Goal: Task Accomplishment & Management: Complete application form

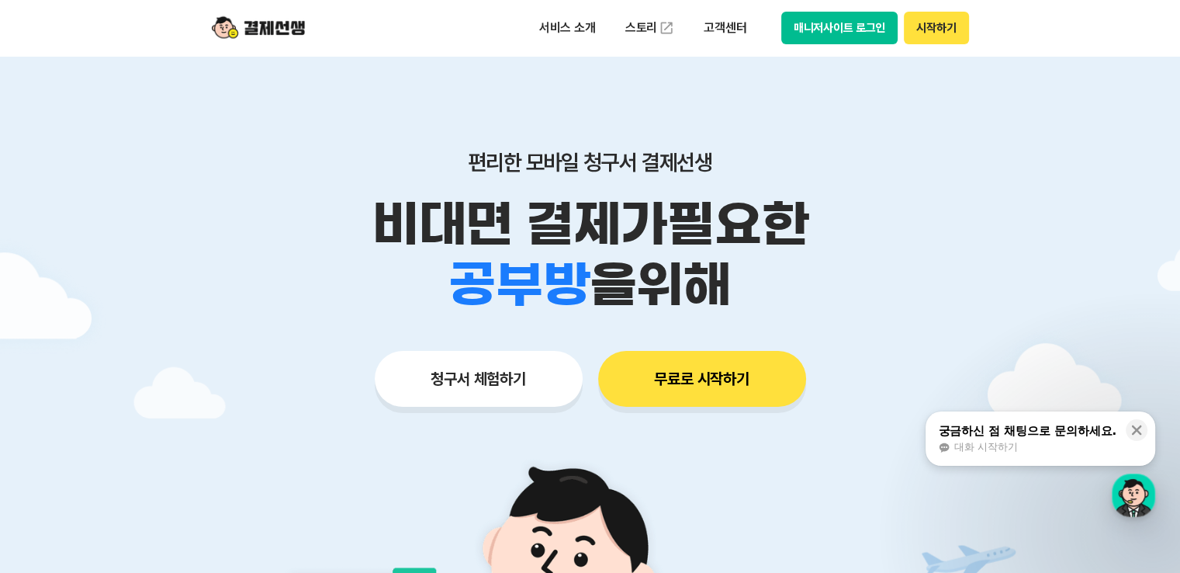
click at [484, 379] on button "청구서 체험하기" at bounding box center [479, 379] width 208 height 56
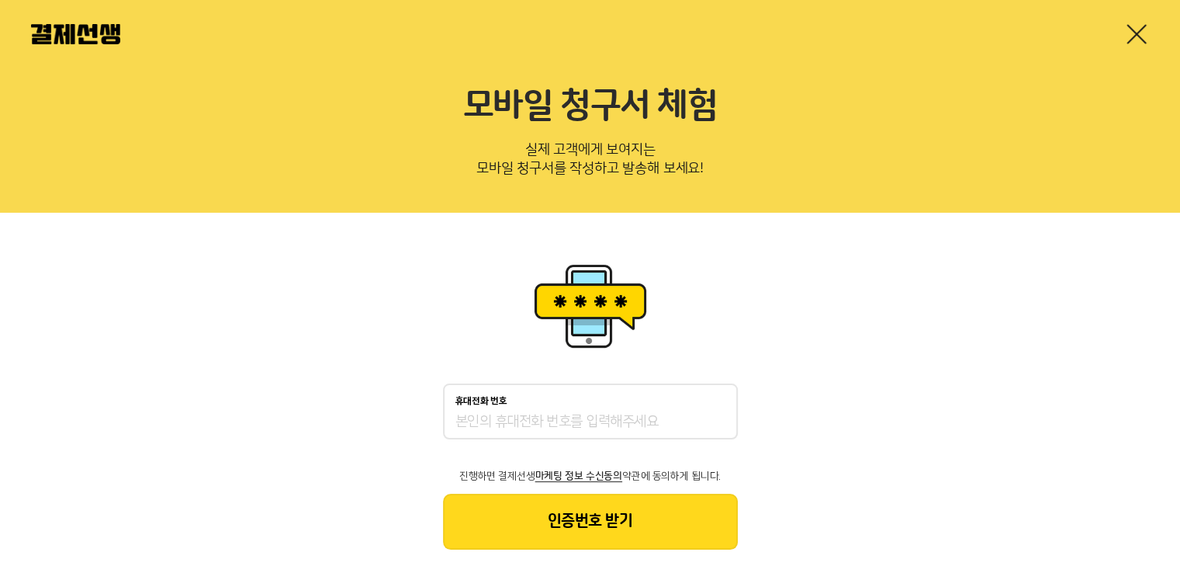
scroll to position [31, 0]
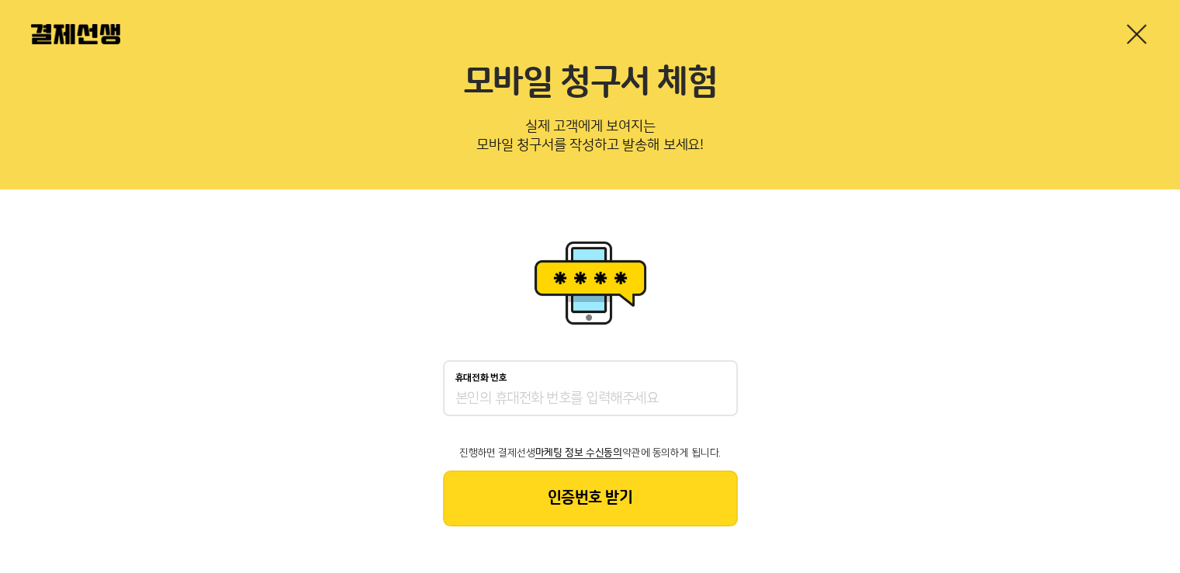
click at [487, 400] on input "휴대전화 번호" at bounding box center [590, 399] width 270 height 19
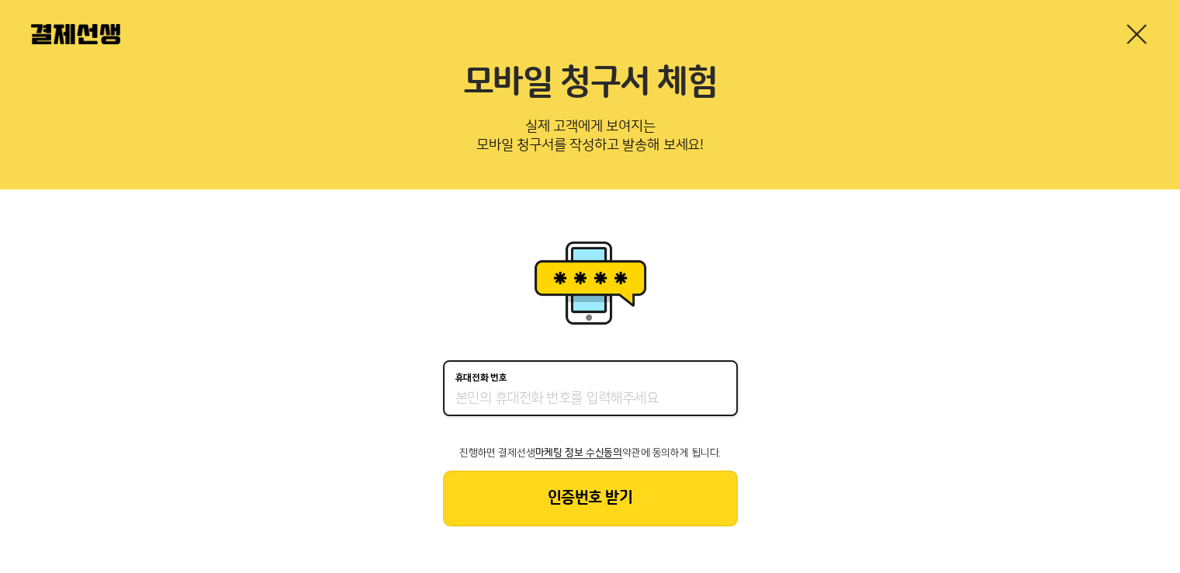
click at [469, 390] on input "휴대전화 번호" at bounding box center [590, 399] width 270 height 19
type input "01048227686"
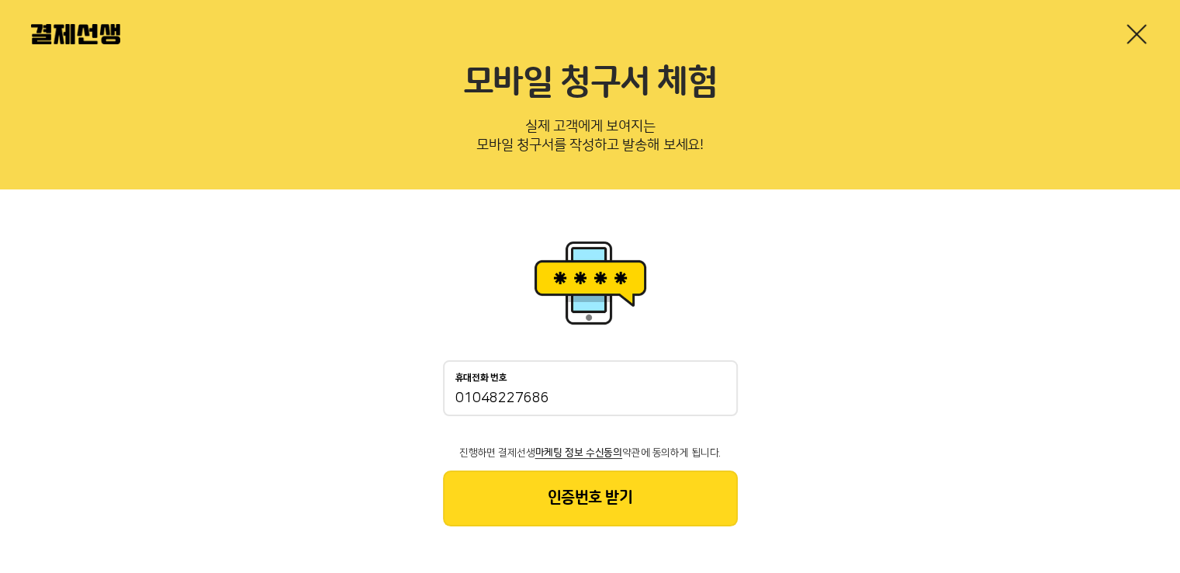
click at [652, 504] on button "인증번호 받기" at bounding box center [590, 498] width 295 height 56
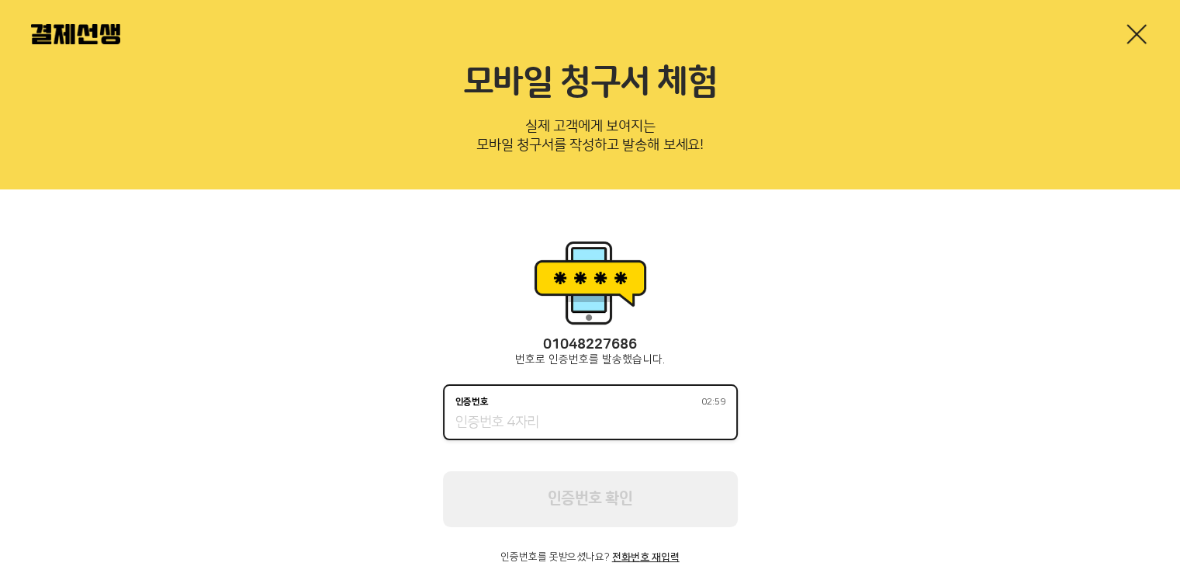
click at [515, 414] on input "인증번호 02:59" at bounding box center [590, 423] width 270 height 19
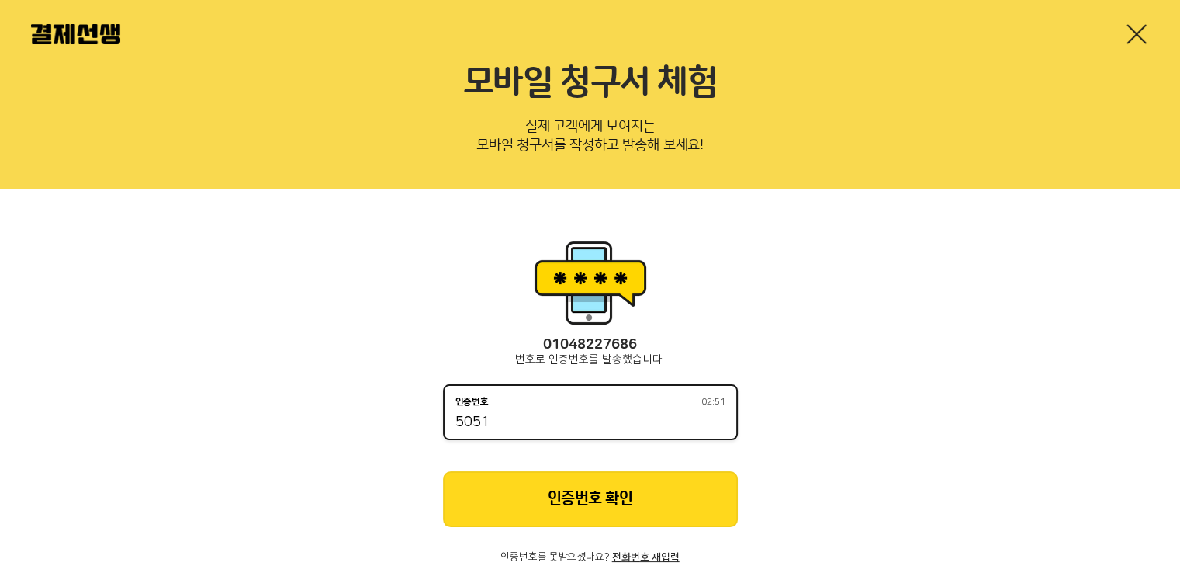
type input "5051"
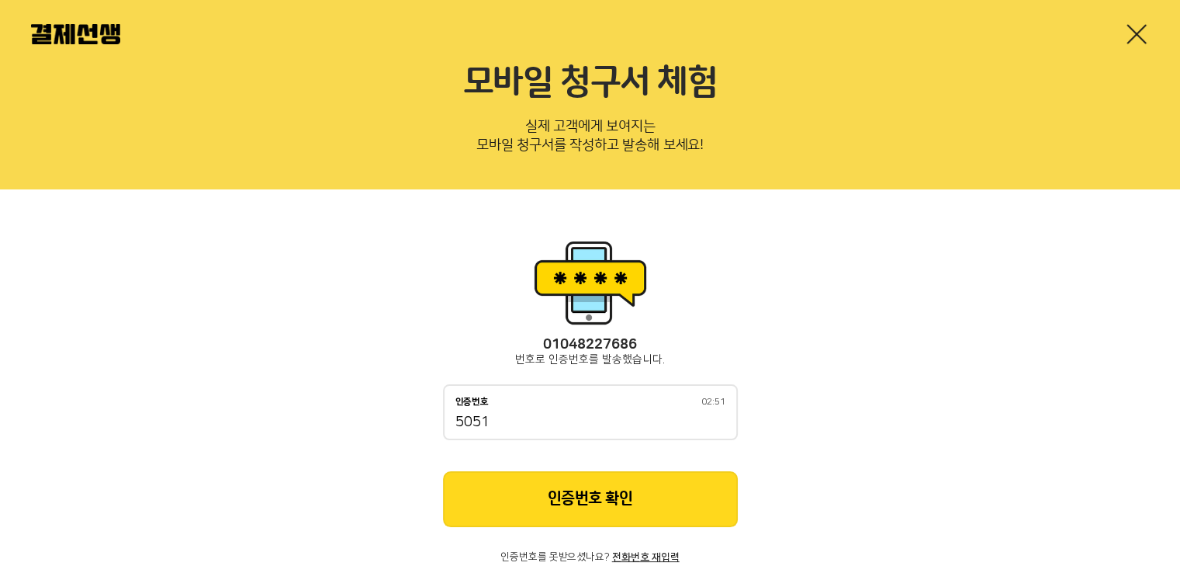
click at [634, 513] on button "인증번호 확인" at bounding box center [590, 499] width 295 height 56
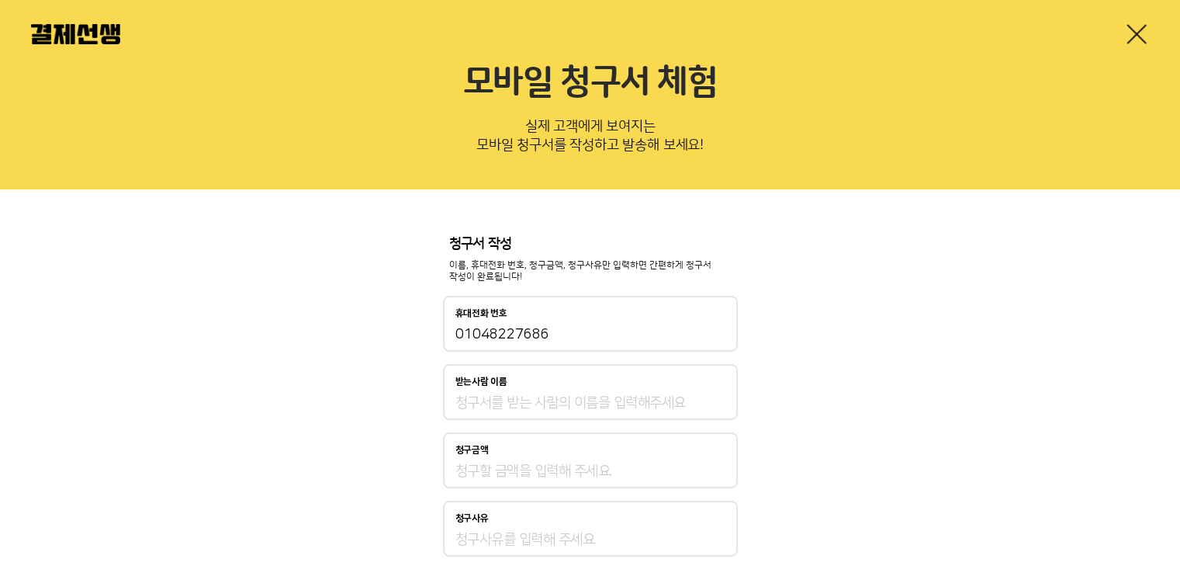
click at [594, 410] on input "받는사람 이름" at bounding box center [590, 402] width 270 height 19
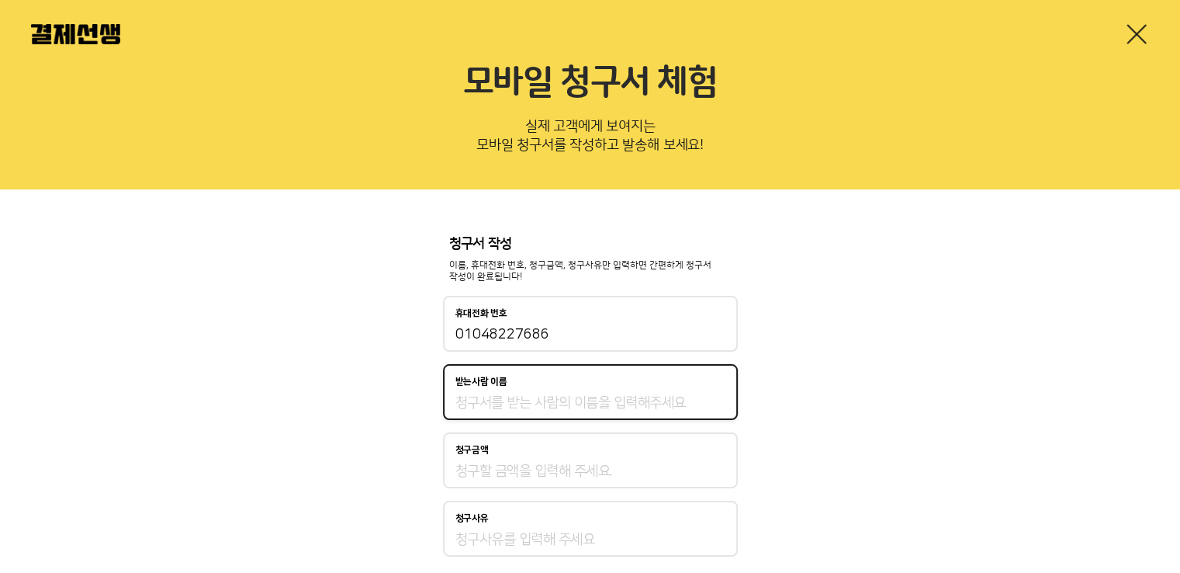
click at [594, 410] on input "받는사람 이름" at bounding box center [590, 402] width 270 height 19
type input "한혜시"
click at [550, 469] on input "청구금액" at bounding box center [590, 471] width 270 height 19
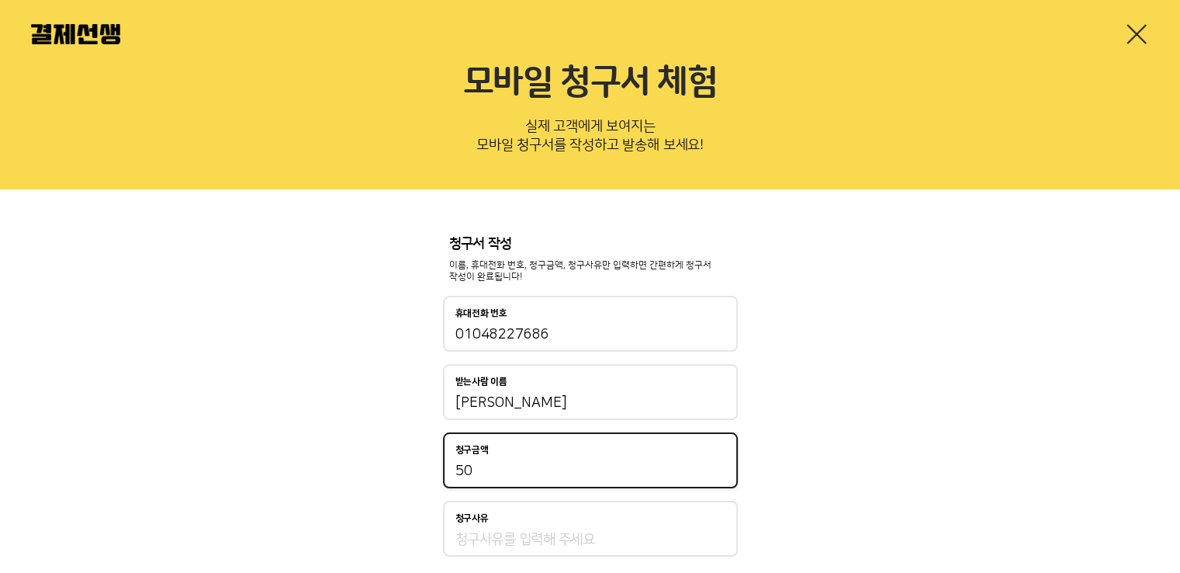
type input "5"
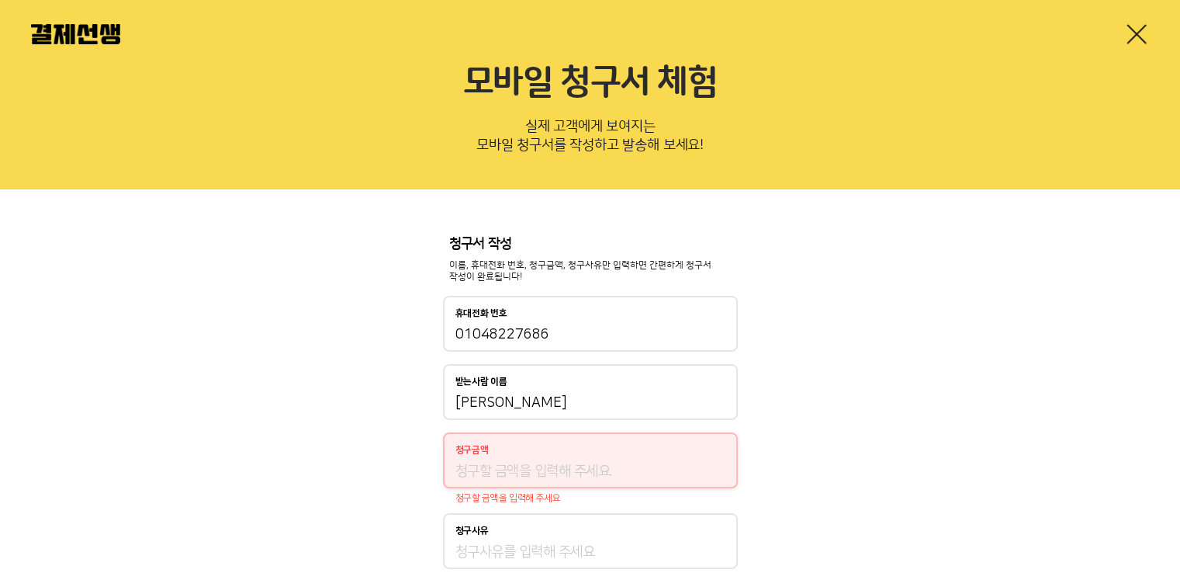
type input "1"
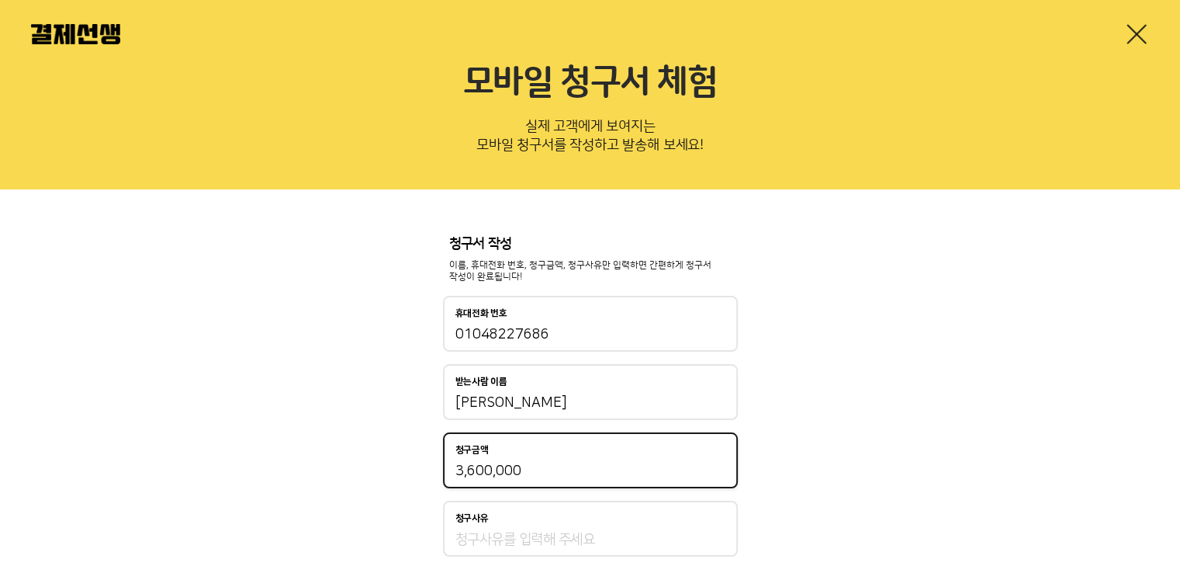
type input "3,600,000"
click at [582, 541] on input "청구사유" at bounding box center [590, 539] width 270 height 19
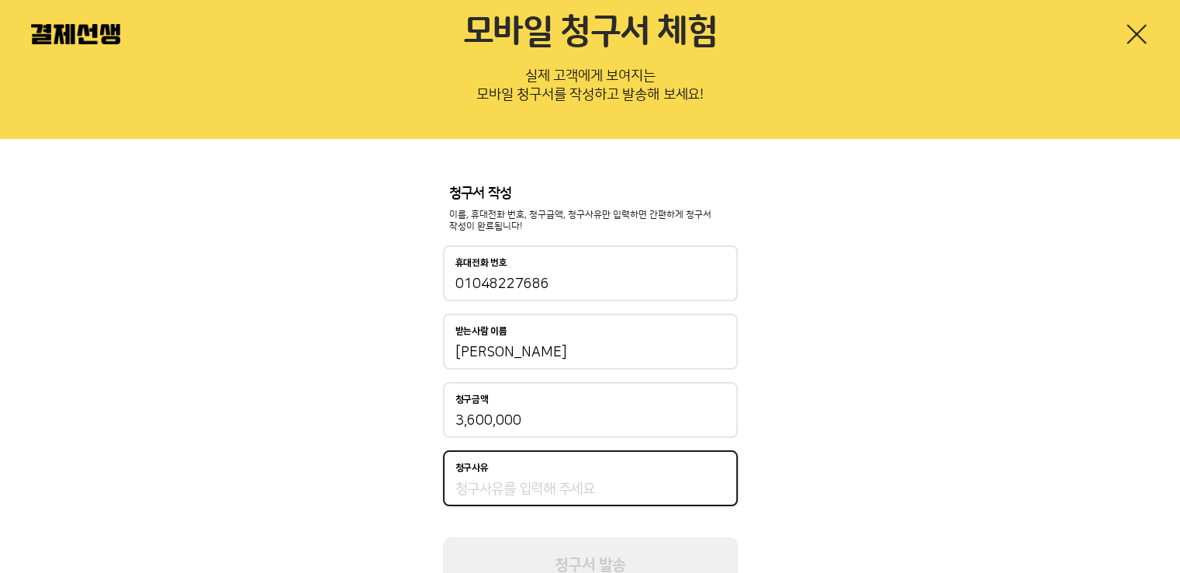
scroll to position [109, 0]
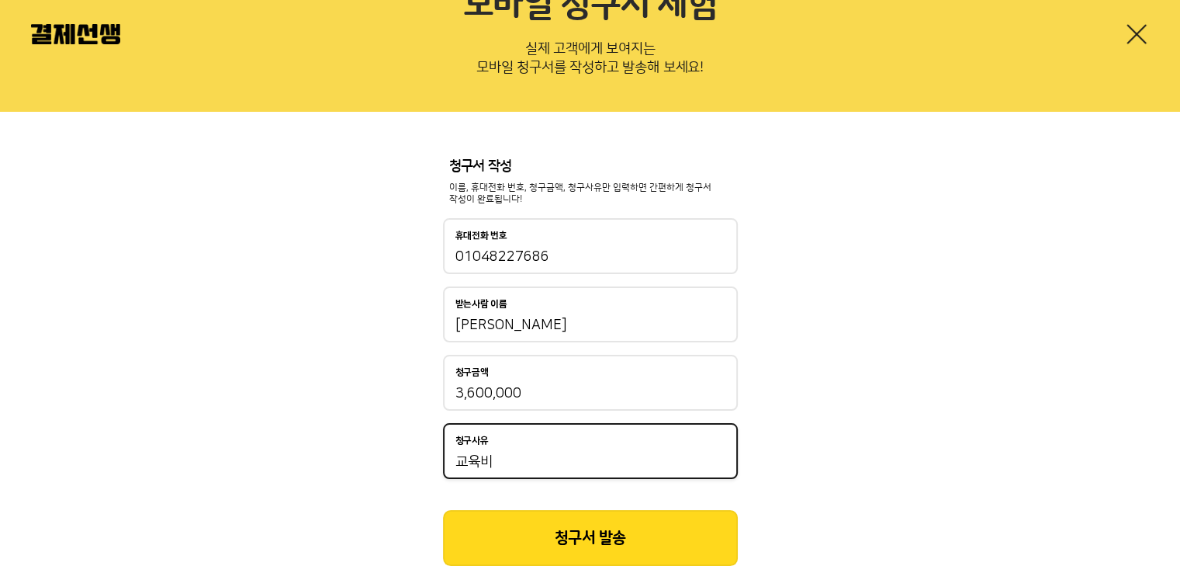
type input "교육비"
click at [627, 539] on button "청구서 발송" at bounding box center [590, 538] width 295 height 56
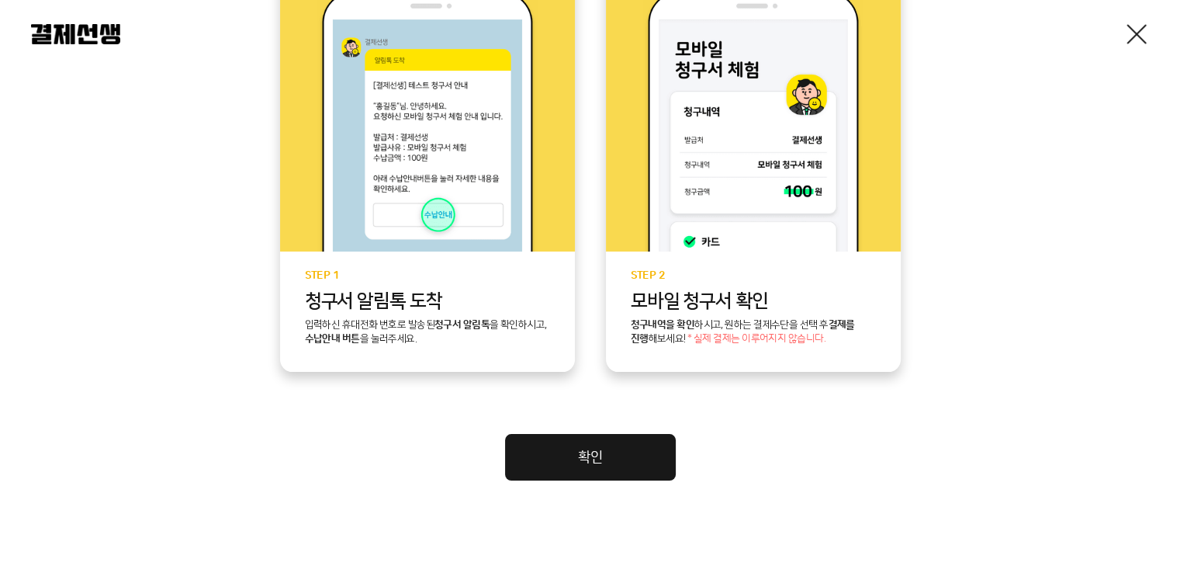
scroll to position [432, 0]
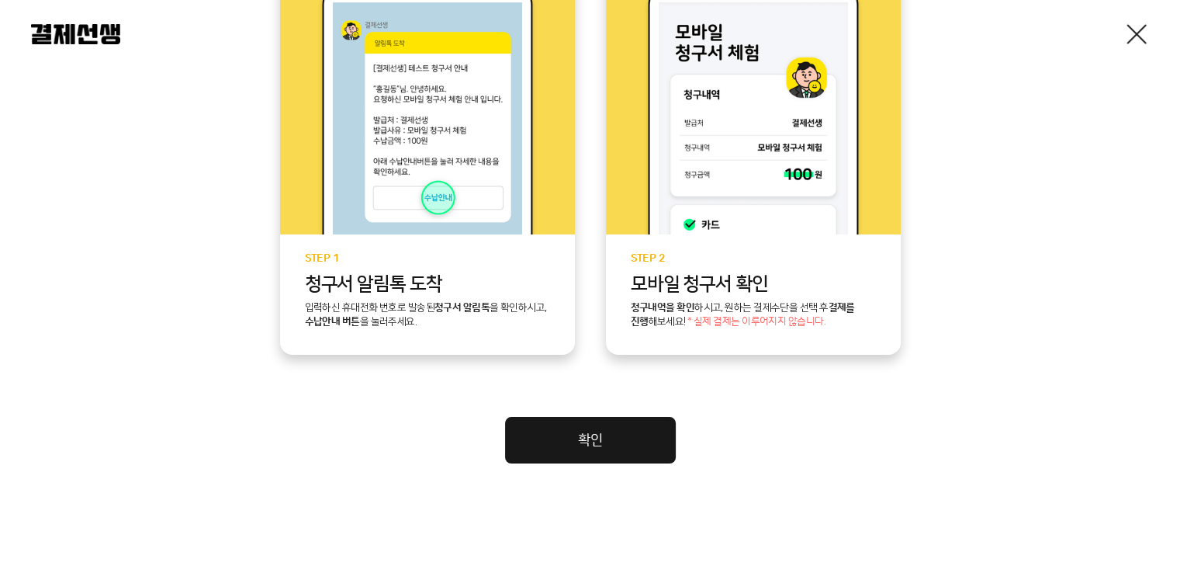
click at [625, 446] on link "확인" at bounding box center [590, 440] width 171 height 47
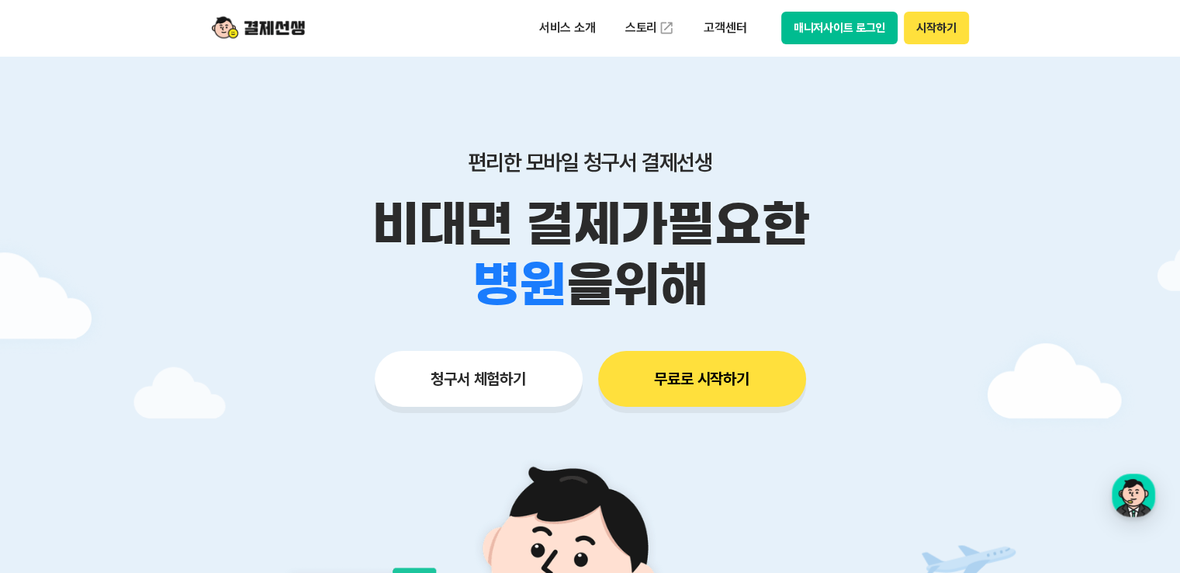
click at [754, 376] on button "무료로 시작하기" at bounding box center [702, 379] width 208 height 56
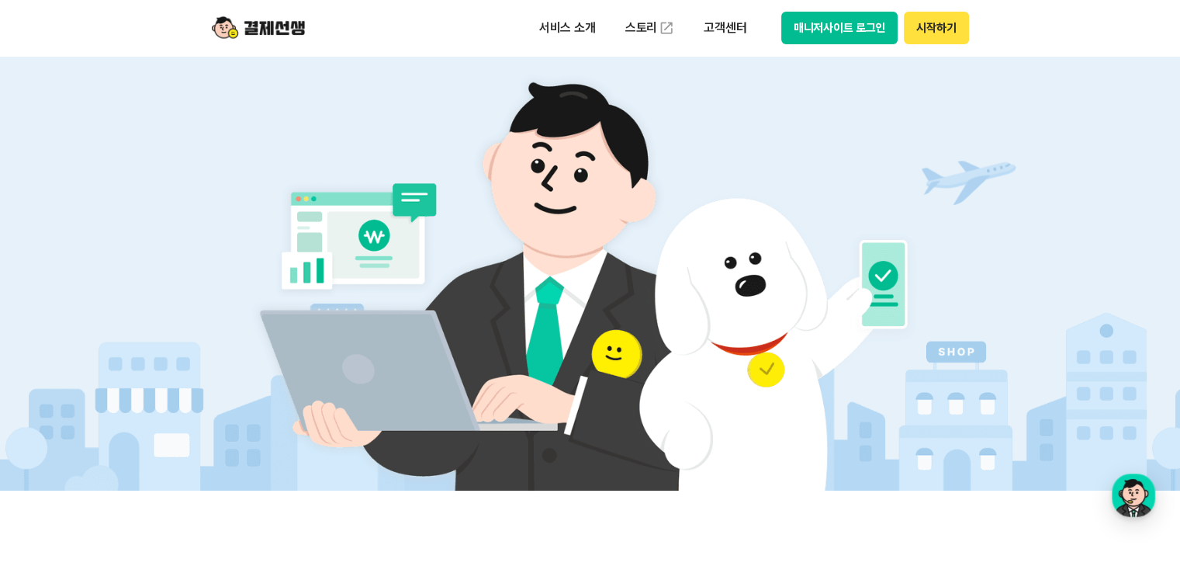
scroll to position [466, 0]
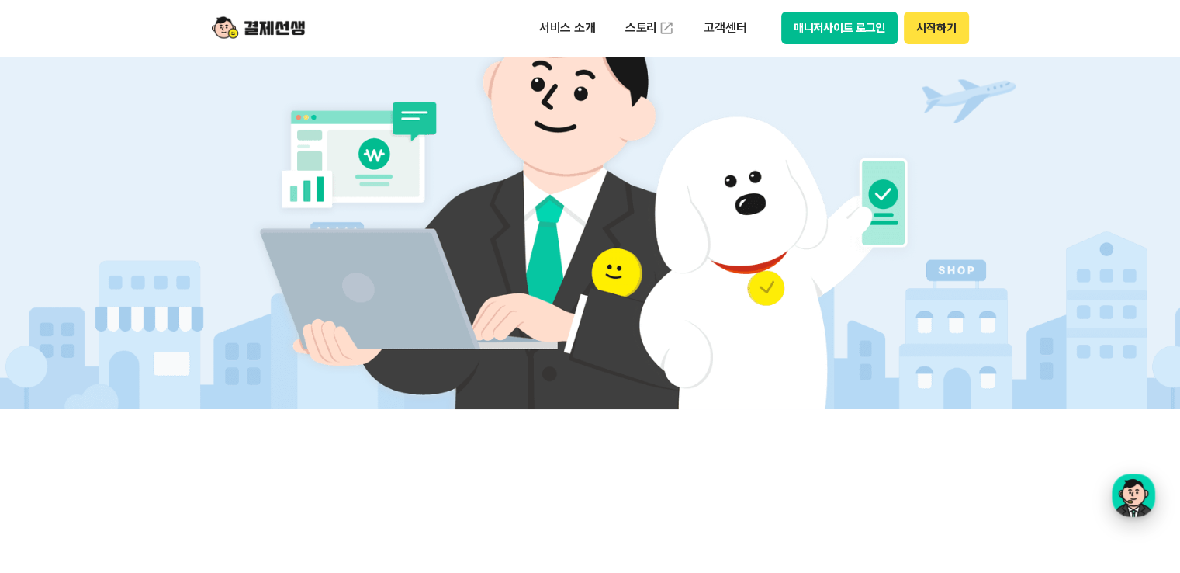
click at [1127, 494] on div "button" at bounding box center [1133, 494] width 43 height 43
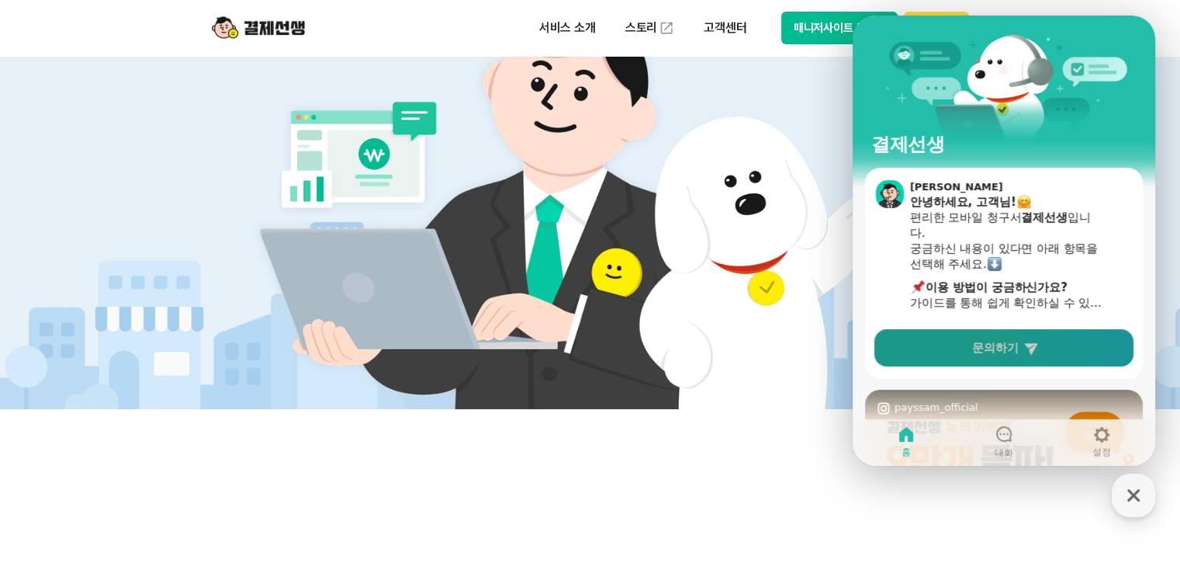
click at [980, 355] on span "문의하기" at bounding box center [995, 348] width 47 height 16
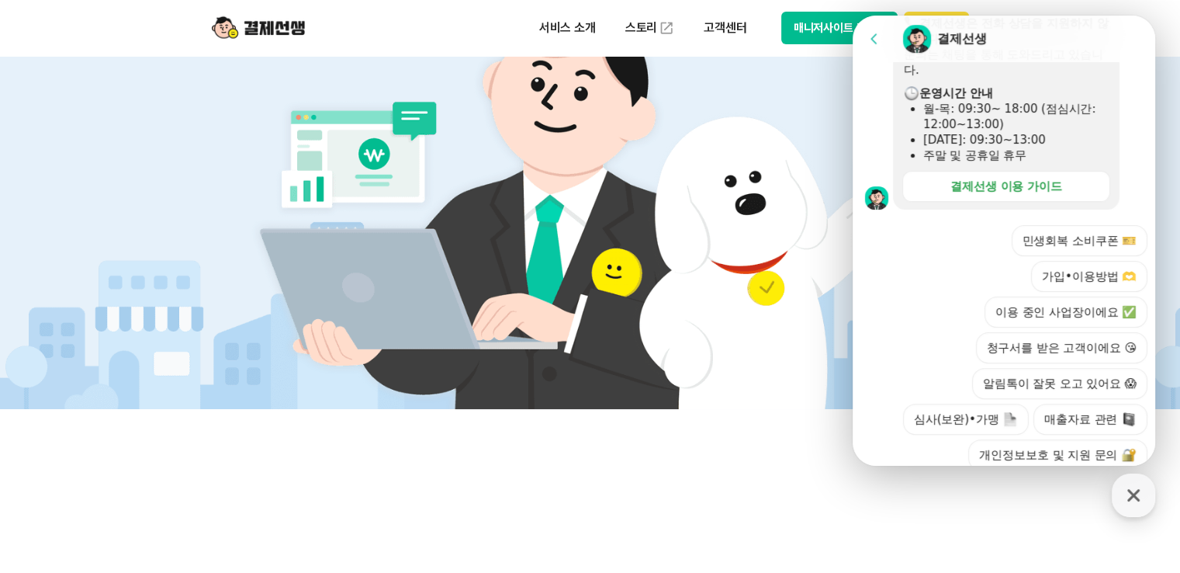
scroll to position [516, 0]
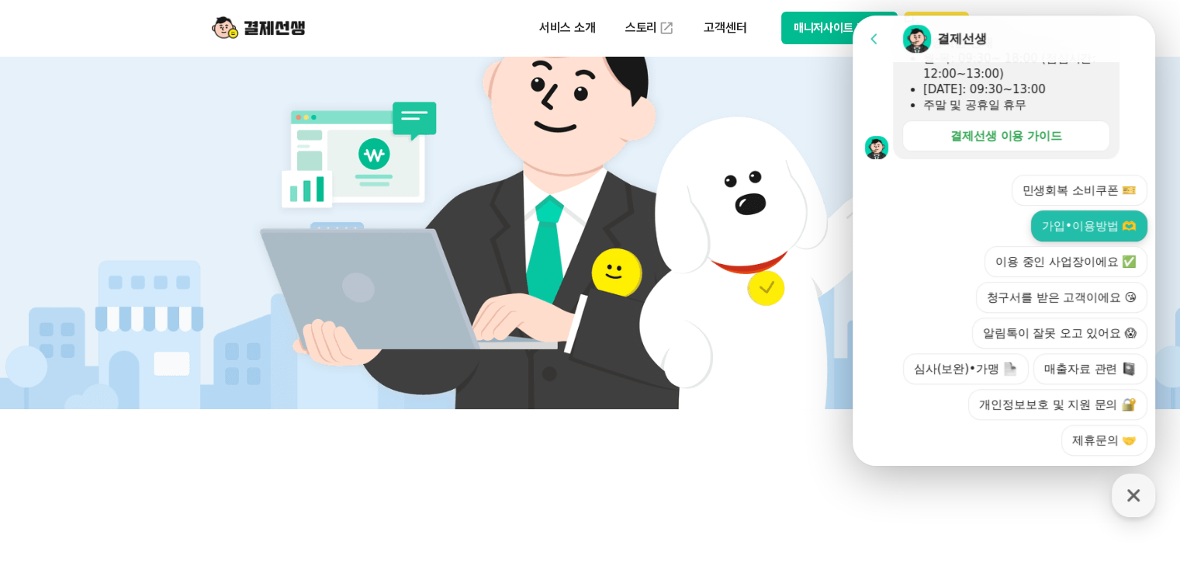
click at [1072, 210] on button "가입•이용방법 🫶" at bounding box center [1089, 225] width 116 height 31
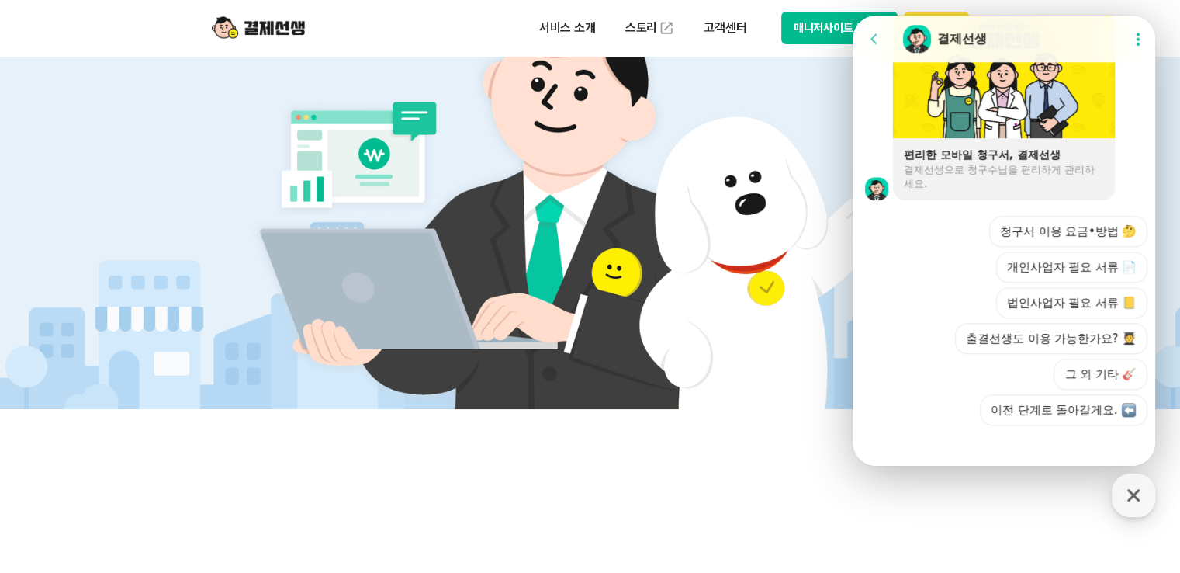
scroll to position [1220, 0]
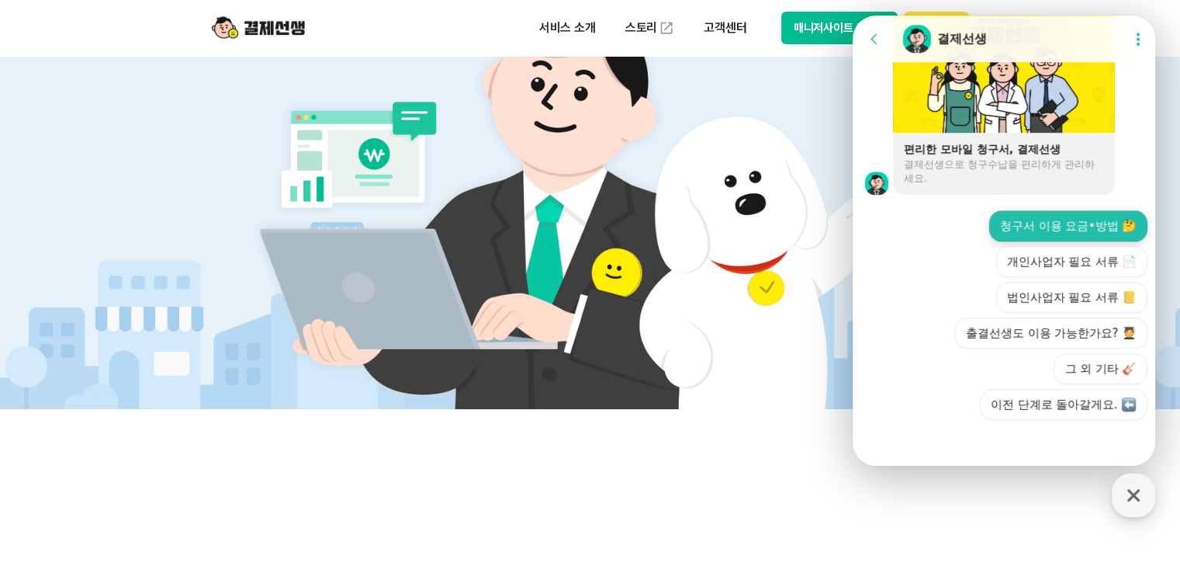
click at [1090, 216] on button "청구서 이용 요금•방법 🤔" at bounding box center [1068, 225] width 158 height 31
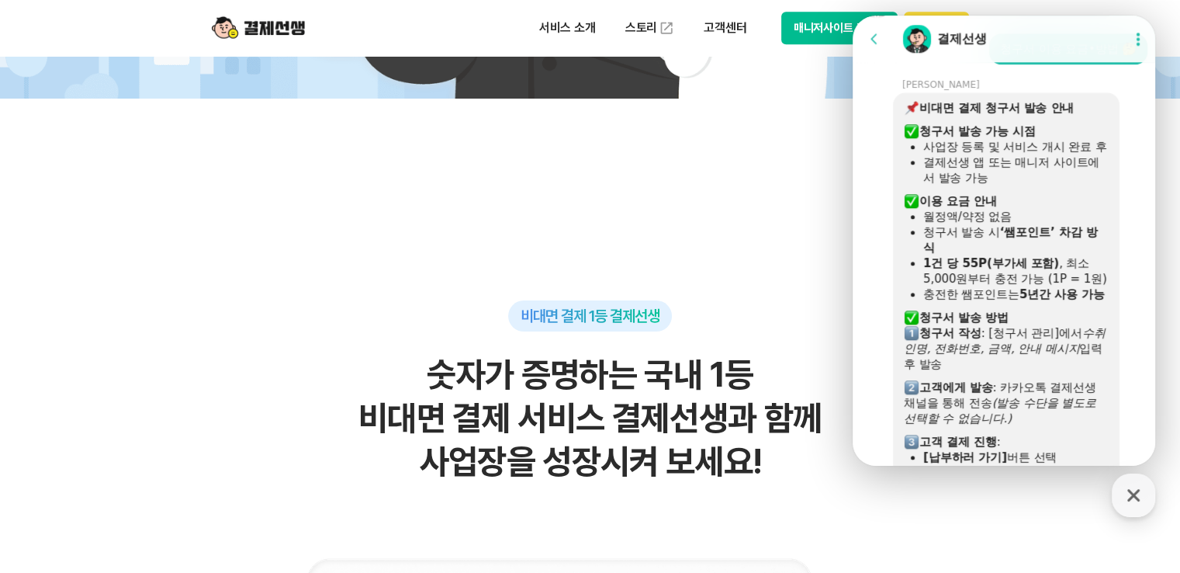
scroll to position [1370, 0]
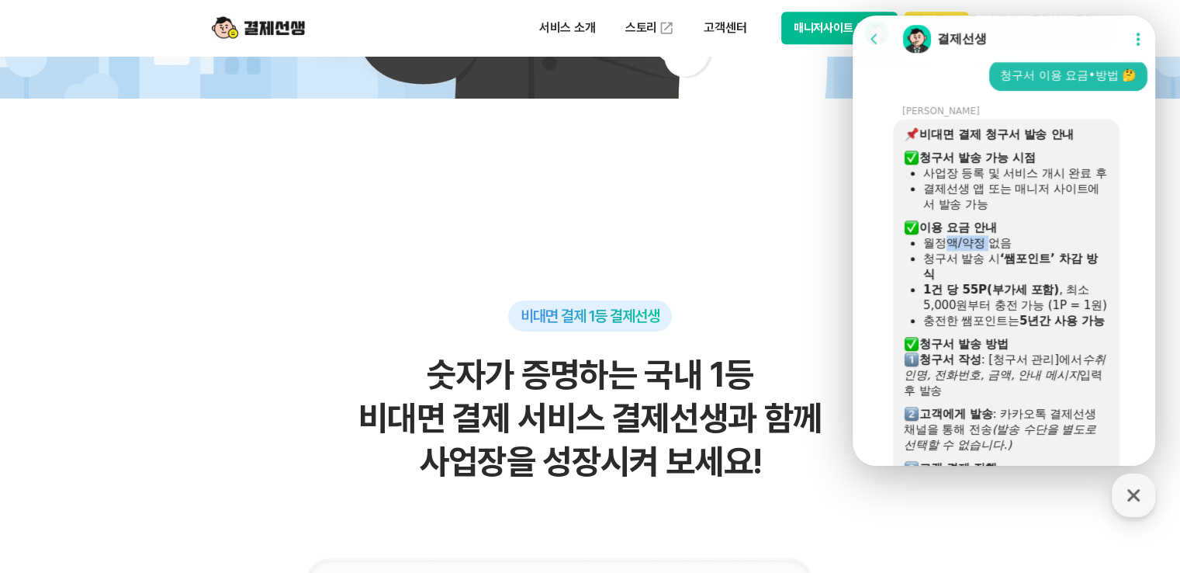
drag, startPoint x: 950, startPoint y: 258, endPoint x: 988, endPoint y: 258, distance: 38.0
click at [988, 251] on div "월정액/약정 없음" at bounding box center [1015, 243] width 185 height 16
drag, startPoint x: 954, startPoint y: 276, endPoint x: 1026, endPoint y: 277, distance: 71.4
click at [1026, 277] on div "청구서 발송 시 ‘쌤포인트’ 차감 방식" at bounding box center [1015, 266] width 185 height 31
click at [1026, 277] on b "‘쌤포인트’ 차감 방식" at bounding box center [1010, 265] width 175 height 29
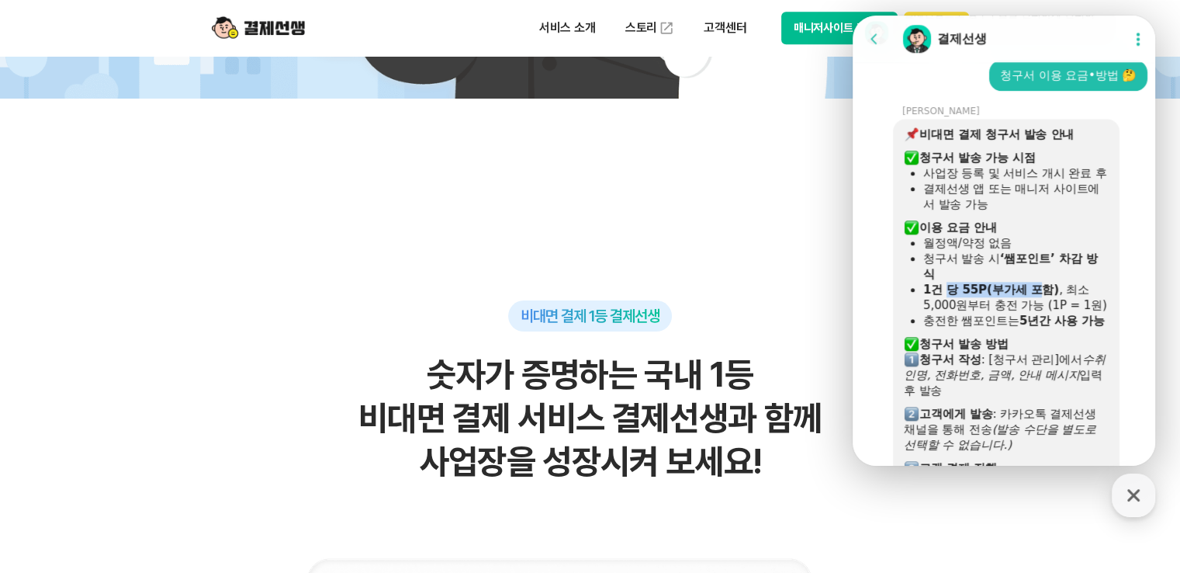
drag, startPoint x: 944, startPoint y: 304, endPoint x: 1034, endPoint y: 304, distance: 90.8
click at [1034, 296] on b "1건 당 55P(부가세 포함)" at bounding box center [991, 289] width 136 height 14
drag, startPoint x: 929, startPoint y: 319, endPoint x: 1044, endPoint y: 317, distance: 114.9
click at [1044, 313] on div "1건 당 55P(부가세 포함) , 최소 5,000원부터 충전 가능 (1P = 1원)" at bounding box center [1015, 297] width 185 height 31
drag, startPoint x: 944, startPoint y: 339, endPoint x: 1062, endPoint y: 338, distance: 117.9
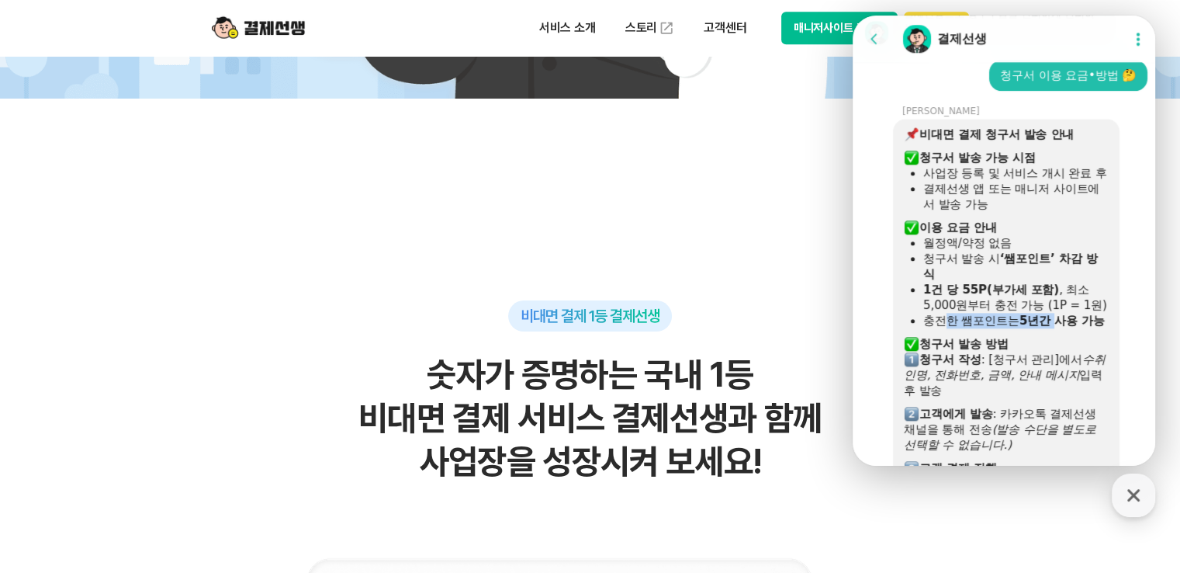
click at [1062, 328] on div "충전한 쌤포인트는 5년간 사용 가능" at bounding box center [1015, 321] width 185 height 16
drag, startPoint x: 944, startPoint y: 376, endPoint x: 999, endPoint y: 375, distance: 55.1
click at [999, 351] on b "청구서 발송 방법" at bounding box center [964, 344] width 89 height 14
drag, startPoint x: 966, startPoint y: 389, endPoint x: 1036, endPoint y: 388, distance: 69.8
click at [1036, 388] on div "​ 청구서 작성 : [청구서 관리]에서 수취인명, 전화번호, 금액, 안내 메시지 입력 후 발송" at bounding box center [1006, 375] width 205 height 47
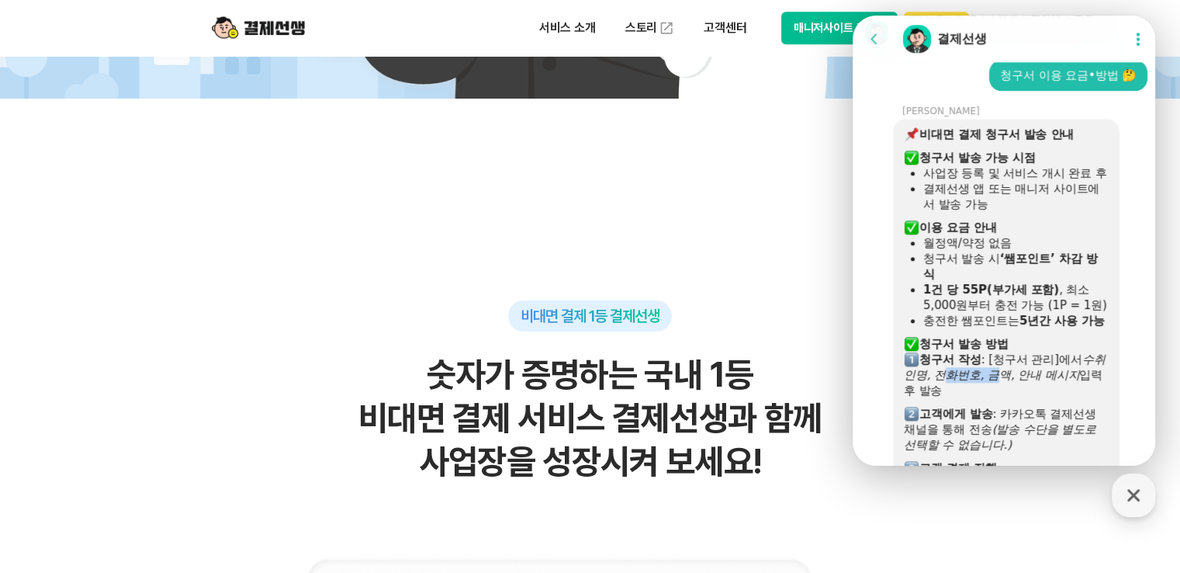
drag, startPoint x: 958, startPoint y: 405, endPoint x: 1013, endPoint y: 404, distance: 55.1
click at [1013, 382] on icon "수취인명, 전화번호, 금액, 안내 메시지" at bounding box center [1005, 366] width 202 height 29
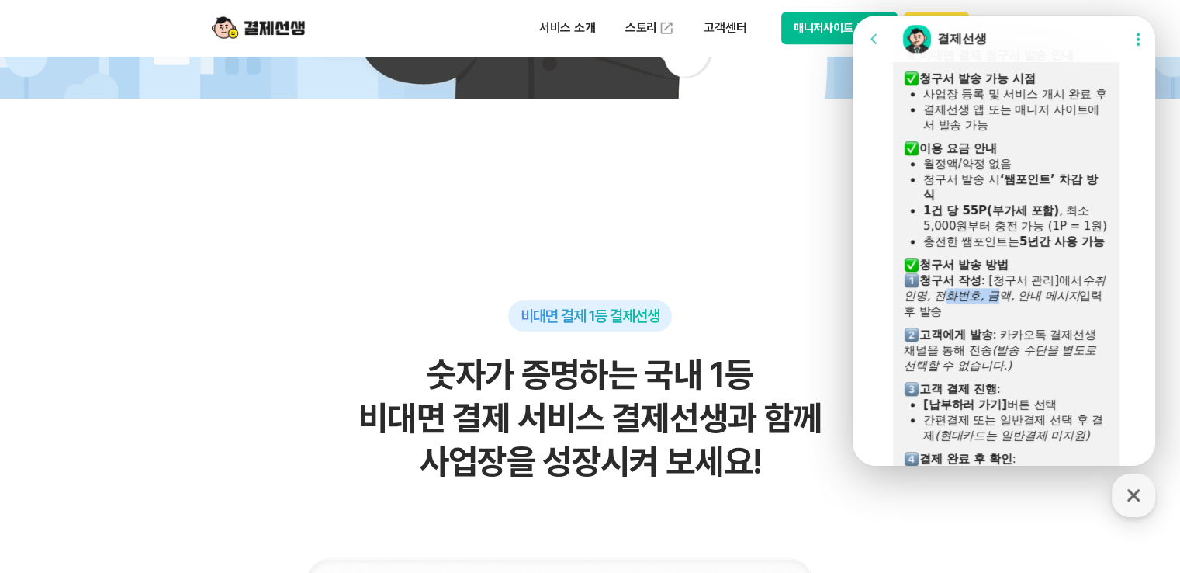
scroll to position [1526, 0]
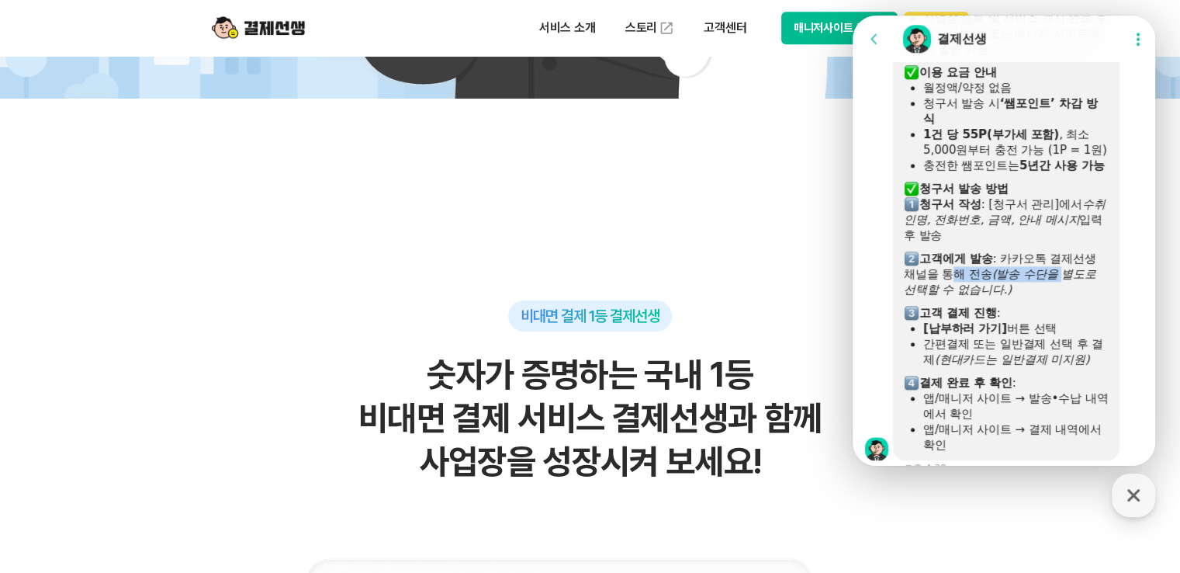
drag, startPoint x: 958, startPoint y: 304, endPoint x: 1069, endPoint y: 304, distance: 111.0
click at [1069, 297] on div "​ 고객에게 발송 : 카카오톡 결제선생 채널을 통해 전송 (발송 수단을 별도로 선택할 수 없습니다.)" at bounding box center [1006, 274] width 205 height 47
drag, startPoint x: 946, startPoint y: 319, endPoint x: 990, endPoint y: 319, distance: 44.2
click at [990, 296] on icon "(발송 수단을 별도로 선택할 수 없습니다.)" at bounding box center [1000, 281] width 192 height 29
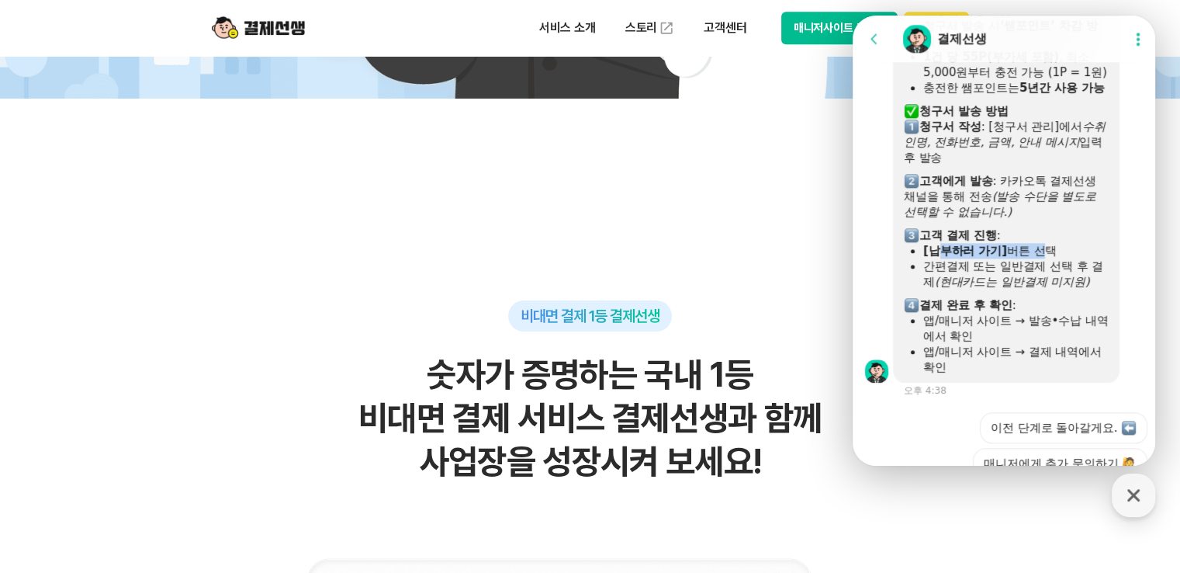
drag, startPoint x: 941, startPoint y: 279, endPoint x: 1047, endPoint y: 284, distance: 105.6
click at [1047, 258] on div "[납부하러 가기] 버튼 선택" at bounding box center [1015, 251] width 185 height 16
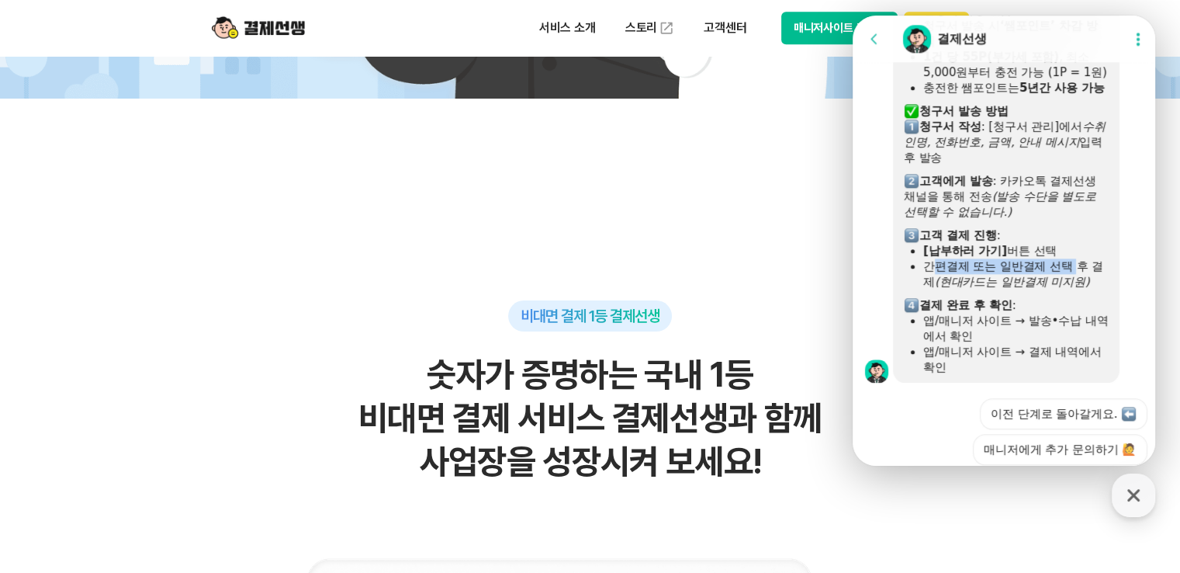
drag, startPoint x: 938, startPoint y: 293, endPoint x: 1082, endPoint y: 293, distance: 143.6
click at [1082, 289] on div "간편결제 또는 일반결제 선택 후 결제 (현대카드는 일반결제 미지원)" at bounding box center [1015, 273] width 185 height 31
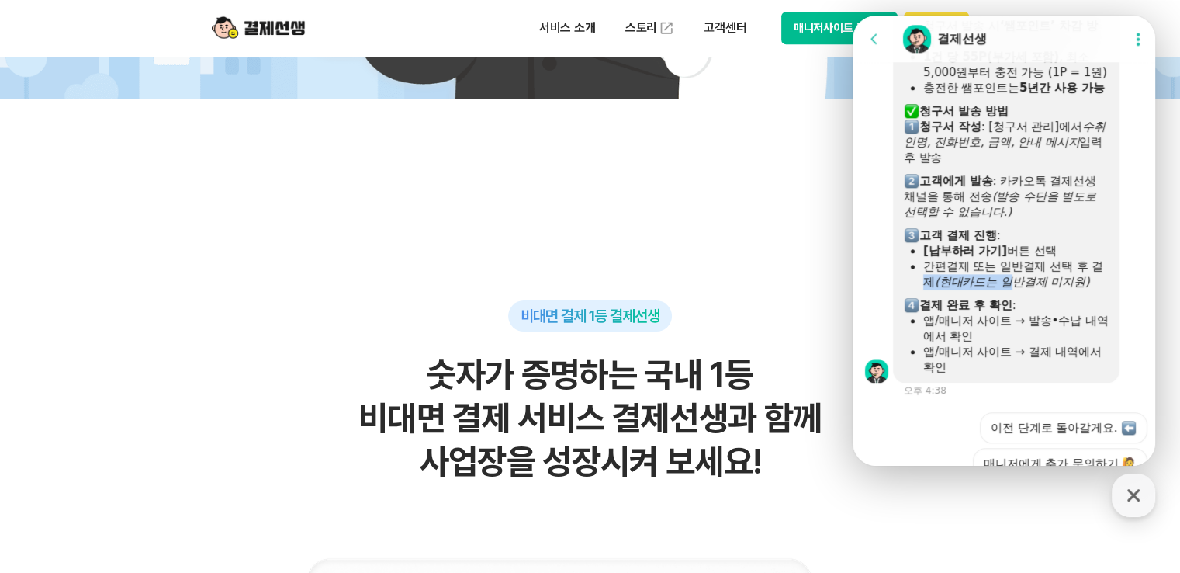
drag, startPoint x: 935, startPoint y: 314, endPoint x: 1032, endPoint y: 311, distance: 97.0
click at [1032, 289] on div "간편결제 또는 일반결제 선택 후 결제 (현대카드는 일반결제 미지원)" at bounding box center [1015, 273] width 185 height 31
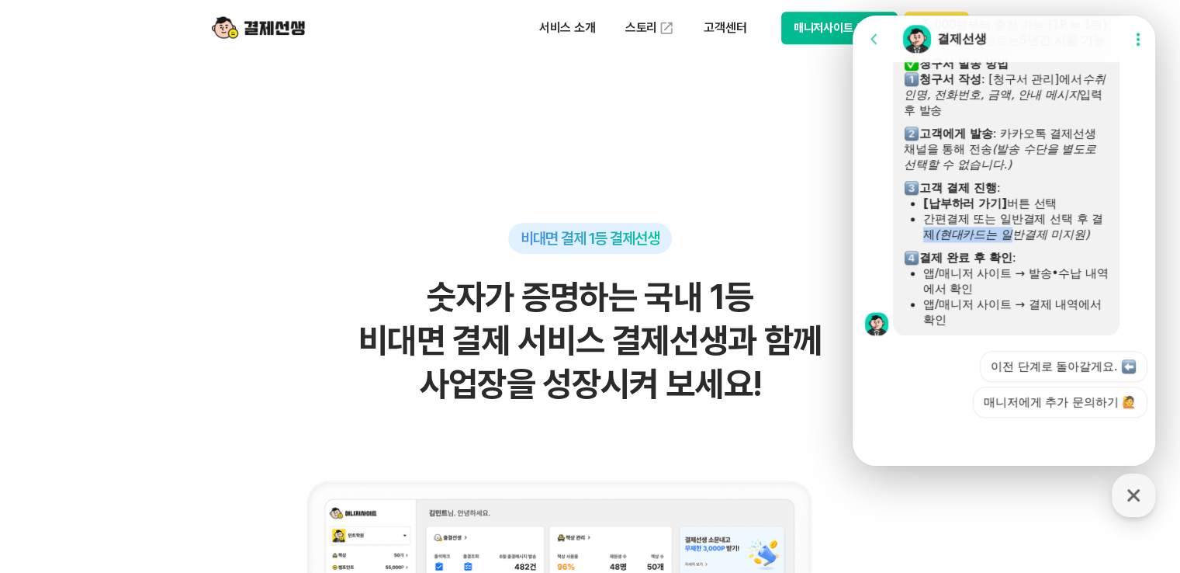
scroll to position [931, 0]
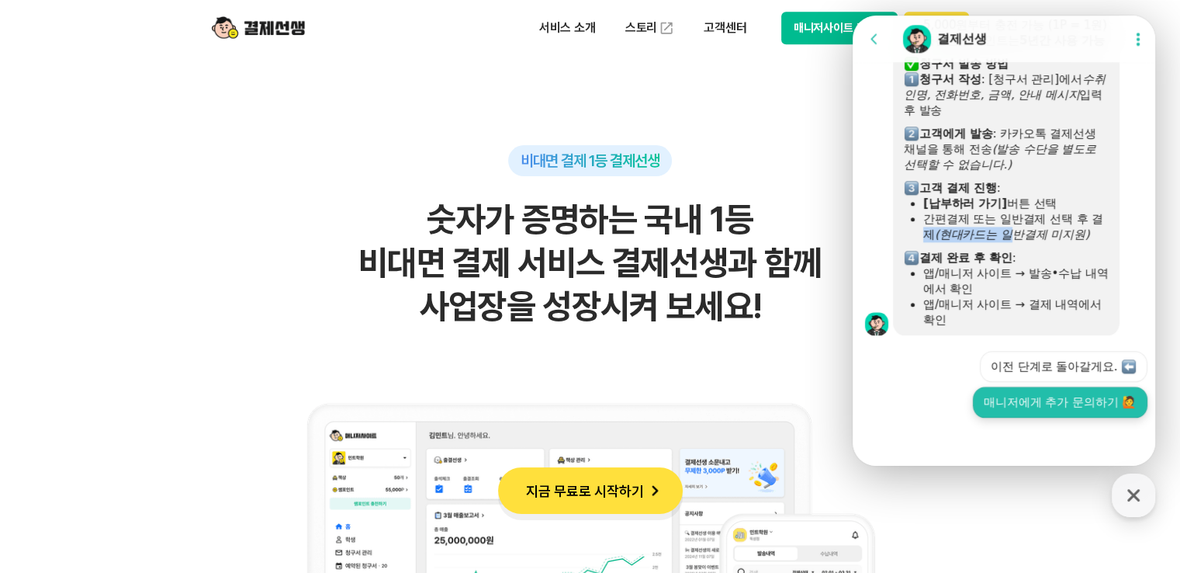
click at [1003, 404] on button "매니저에게 추가 문의하기 🙋" at bounding box center [1060, 401] width 175 height 31
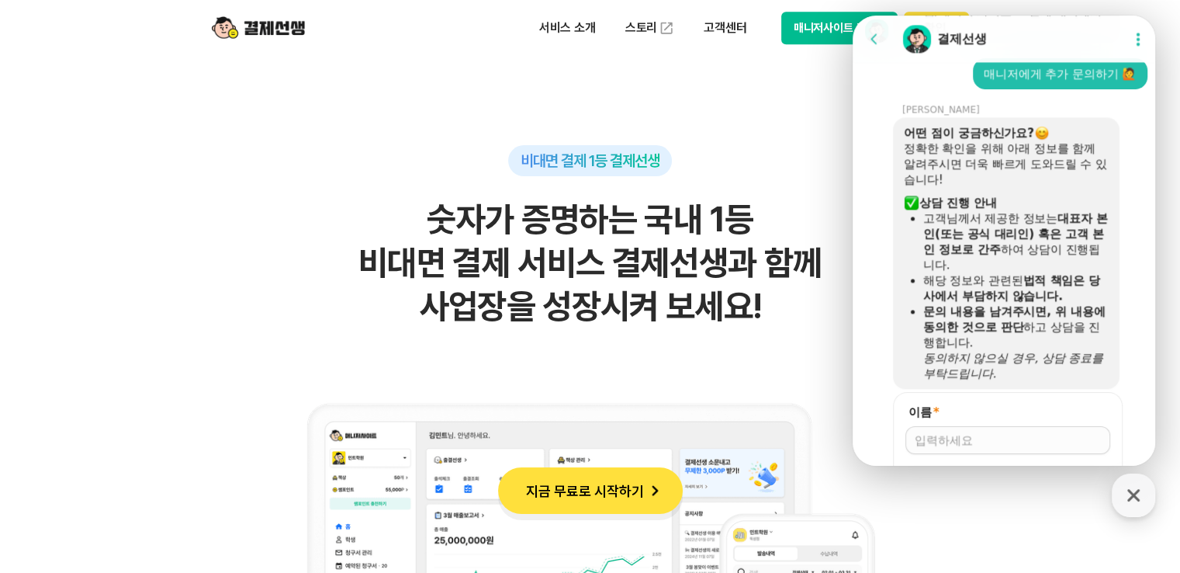
scroll to position [2203, 0]
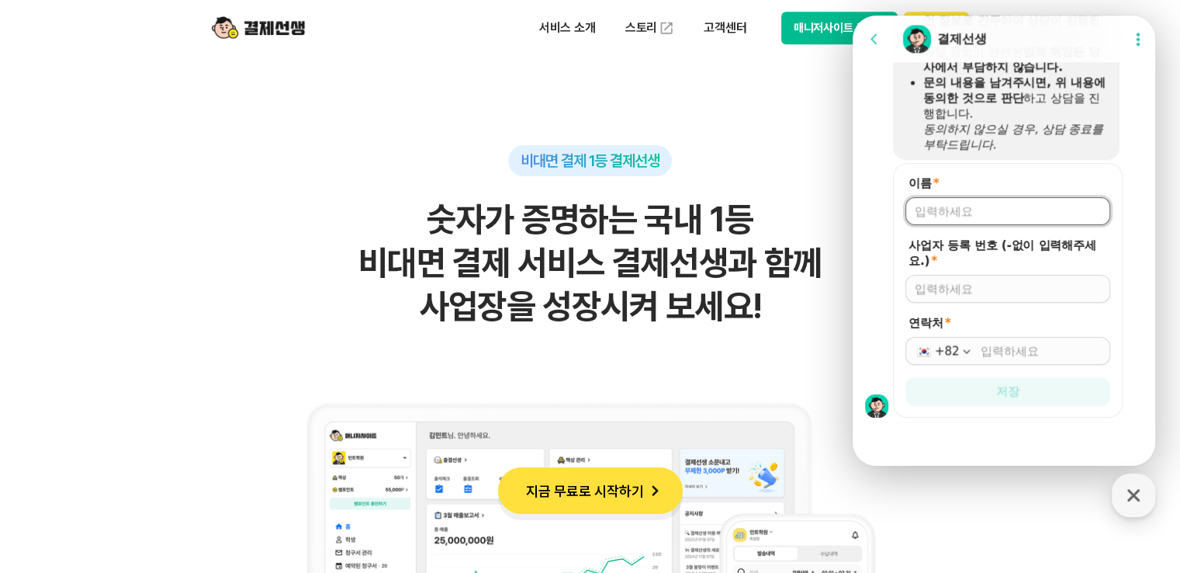
click at [968, 215] on input "이름 *" at bounding box center [1008, 211] width 186 height 16
type input "한혜시"
click at [990, 275] on div at bounding box center [1008, 289] width 205 height 28
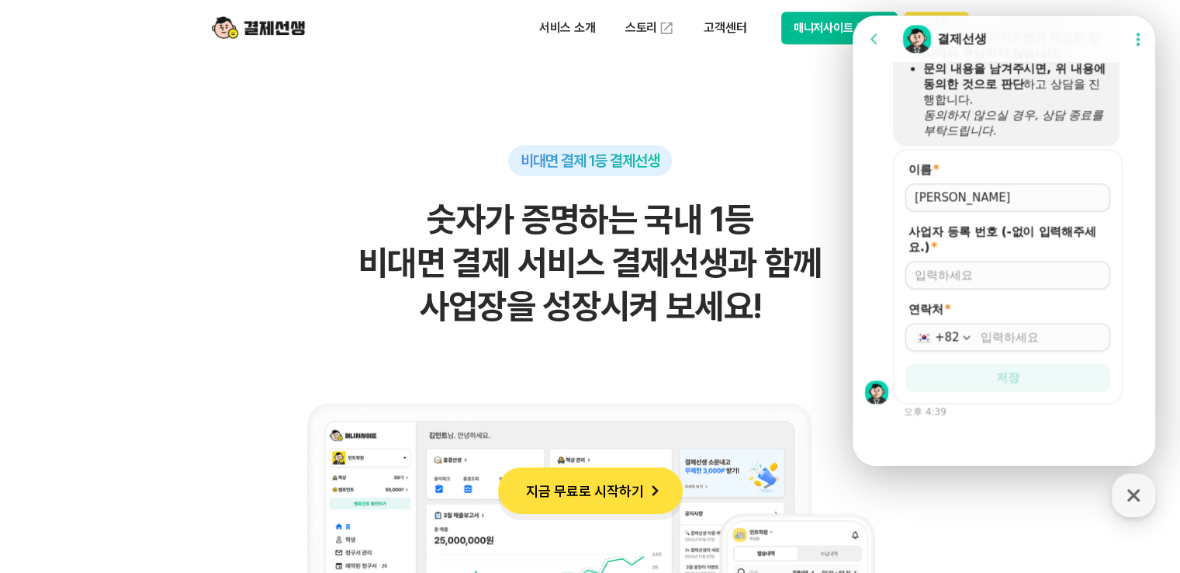
scroll to position [2216, 0]
click at [985, 275] on input "사업자 등록 번호 (-없이 입력해주세요.) *" at bounding box center [1008, 275] width 186 height 16
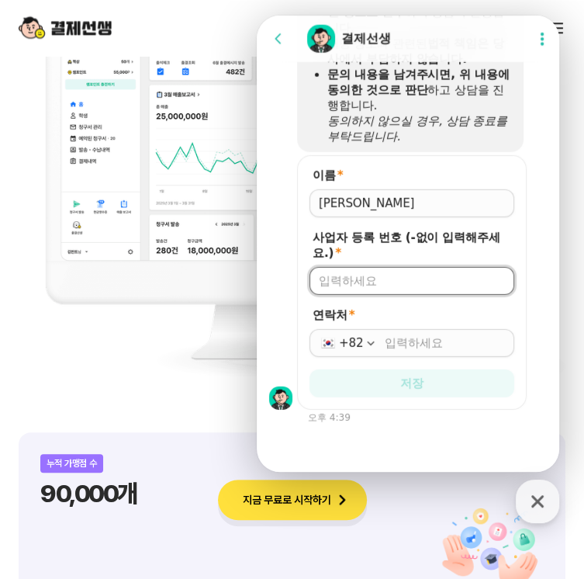
scroll to position [2210, 0]
click at [347, 272] on div at bounding box center [412, 281] width 205 height 28
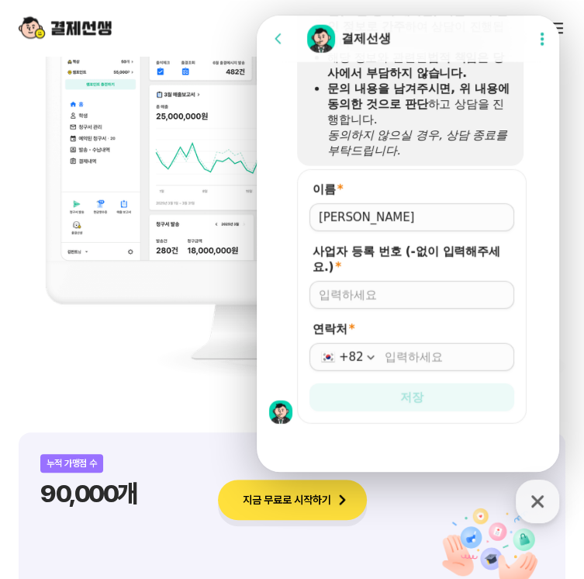
click at [352, 281] on div at bounding box center [412, 295] width 205 height 28
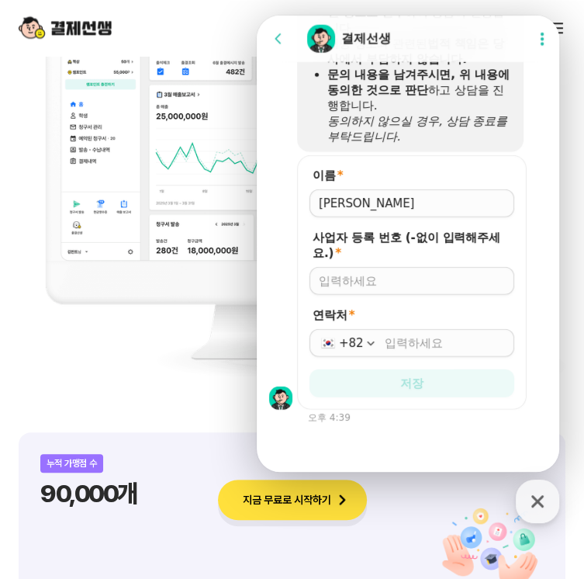
click at [355, 293] on div at bounding box center [412, 281] width 205 height 28
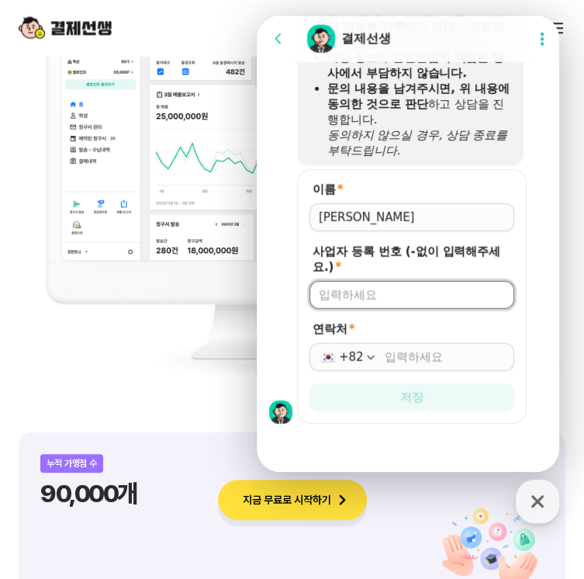
click at [355, 289] on input "사업자 등록 번호 (-없이 입력해주세요.) *" at bounding box center [412, 295] width 186 height 16
type input "8929901829"
click at [412, 358] on input "연락처 *" at bounding box center [445, 357] width 120 height 16
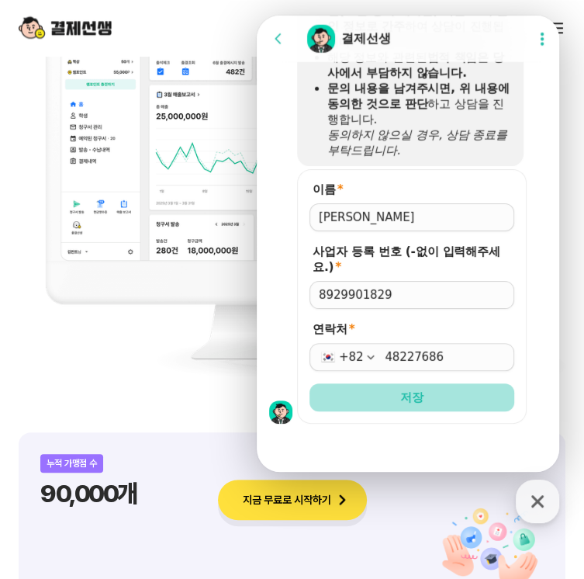
click at [415, 391] on span "저장" at bounding box center [411, 398] width 23 height 16
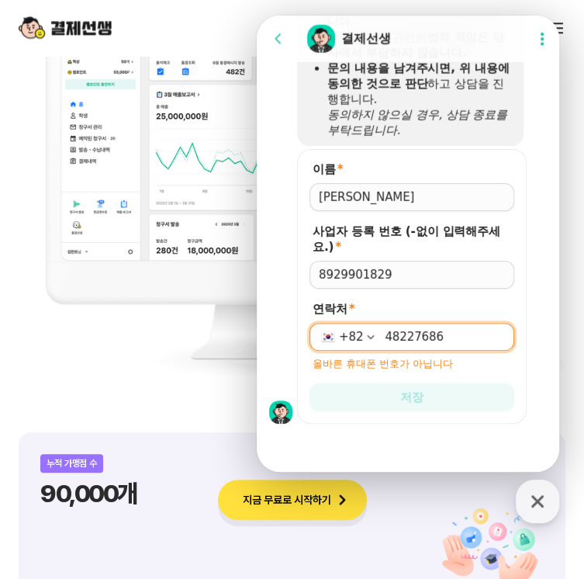
scroll to position [2216, 0]
drag, startPoint x: 374, startPoint y: 334, endPoint x: 383, endPoint y: 341, distance: 11.0
click at [376, 333] on div "+82 48227686" at bounding box center [412, 337] width 205 height 28
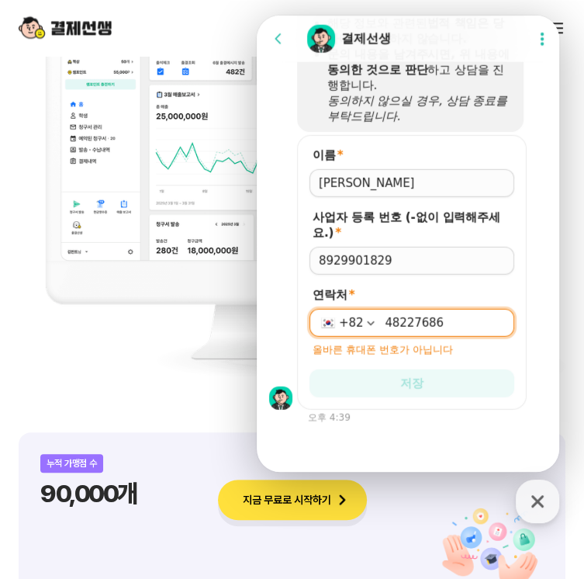
scroll to position [2231, 0]
click at [398, 326] on input "48227686" at bounding box center [445, 323] width 120 height 16
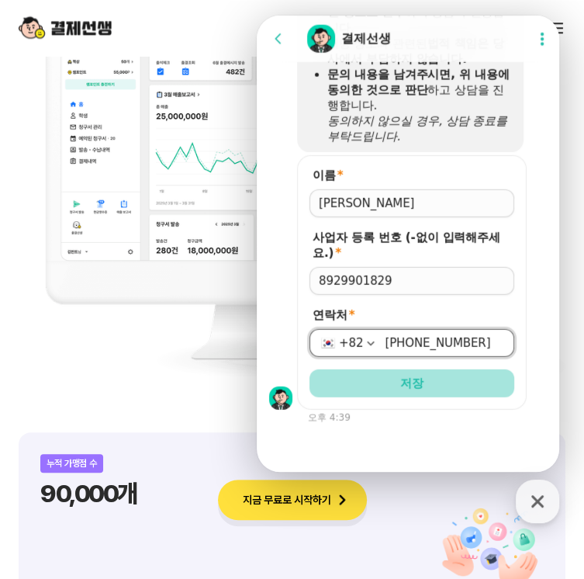
type input "010-4822-7686"
click at [452, 390] on button "저장" at bounding box center [412, 383] width 205 height 28
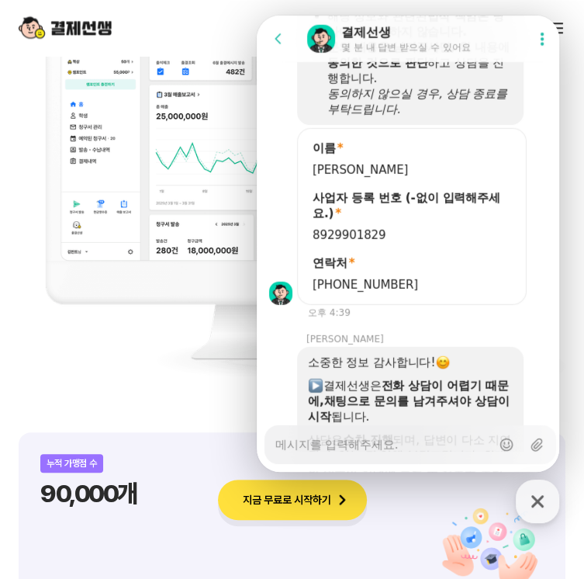
scroll to position [2362, 0]
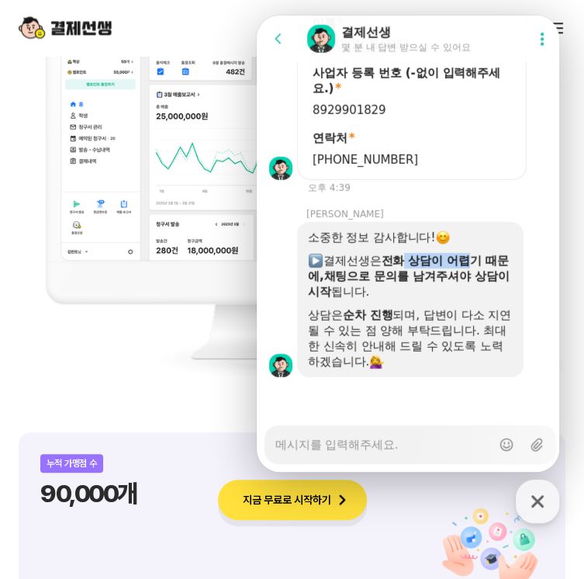
drag, startPoint x: 410, startPoint y: 258, endPoint x: 476, endPoint y: 266, distance: 65.6
click at [476, 266] on b "전화 상담이 어렵기 때문에," at bounding box center [408, 268] width 201 height 29
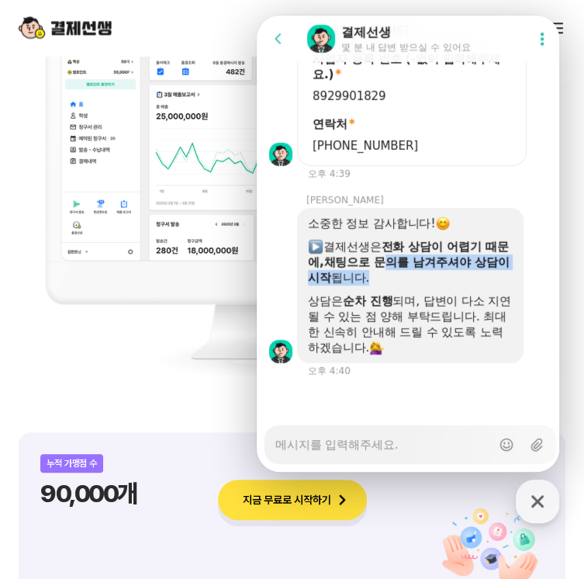
drag, startPoint x: 412, startPoint y: 271, endPoint x: 424, endPoint y: 274, distance: 12.8
click at [424, 274] on div "​ 결제선생은 전화 상담이 어렵기 때문에, ​ 채팅으로 문의를 남겨주셔야 상담이 시작 됩니다." at bounding box center [410, 262] width 205 height 47
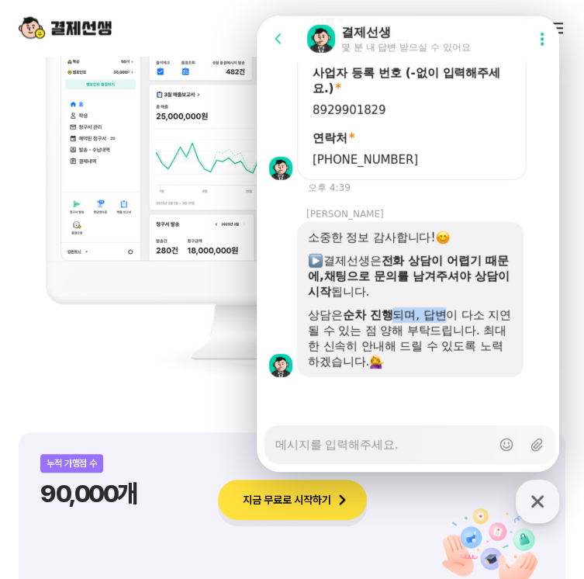
drag, startPoint x: 398, startPoint y: 311, endPoint x: 450, endPoint y: 313, distance: 52.0
click at [450, 313] on div "상담은 순차 진행 되며, 답변이 다소 지연될 수 있는 점 양해 부탁드립니다. 최대한 신속히 안내해 드릴 수 있도록 노력하겠습니다." at bounding box center [410, 338] width 205 height 62
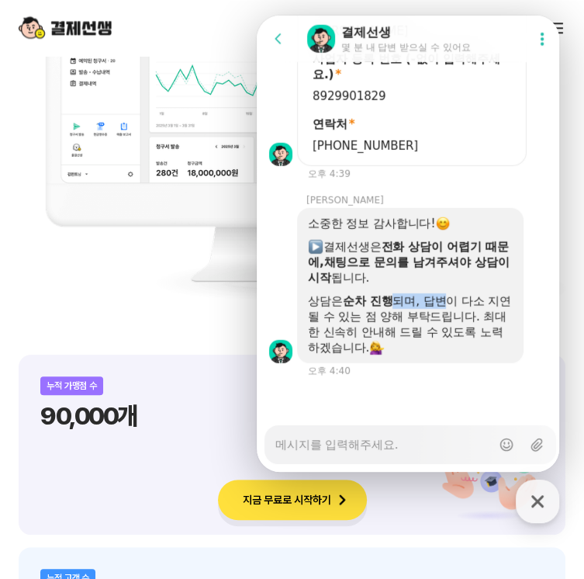
scroll to position [1083, 0]
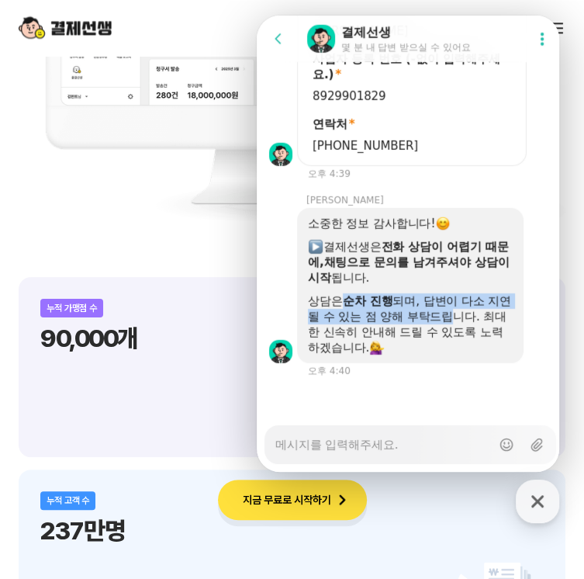
drag, startPoint x: 345, startPoint y: 302, endPoint x: 472, endPoint y: 311, distance: 126.8
click at [471, 311] on div "상담은 순차 진행 되며, 답변이 다소 지연될 수 있는 점 양해 부탁드립니다. 최대한 신속히 안내해 드릴 수 있도록 노력하겠습니다." at bounding box center [410, 324] width 205 height 62
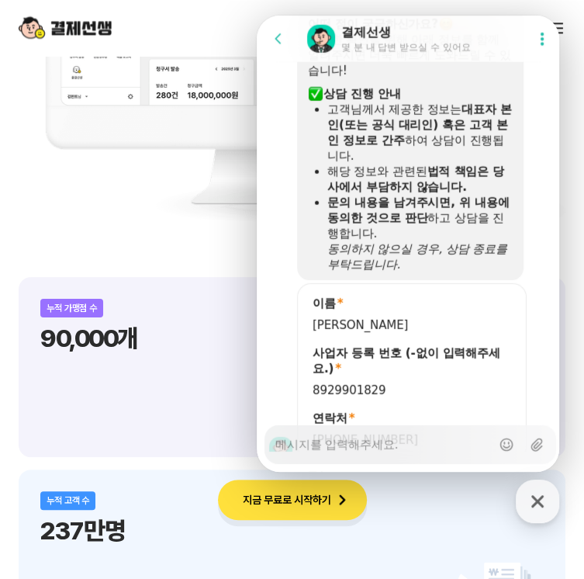
scroll to position [1974, 0]
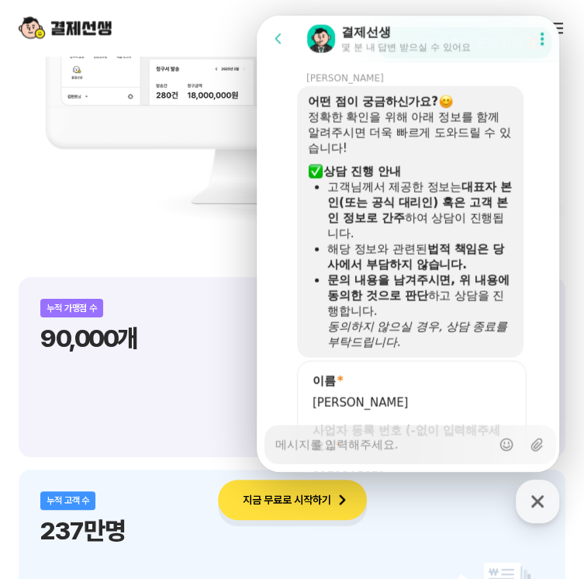
drag, startPoint x: 407, startPoint y: 213, endPoint x: 465, endPoint y: 216, distance: 57.5
click at [465, 216] on div "고객님께서 제공한 정보는 대표자 본인(또는 공식 대리인) 혹은 고객 본인 정보로 간주 하여 상담이 진행됩니다." at bounding box center [419, 210] width 185 height 62
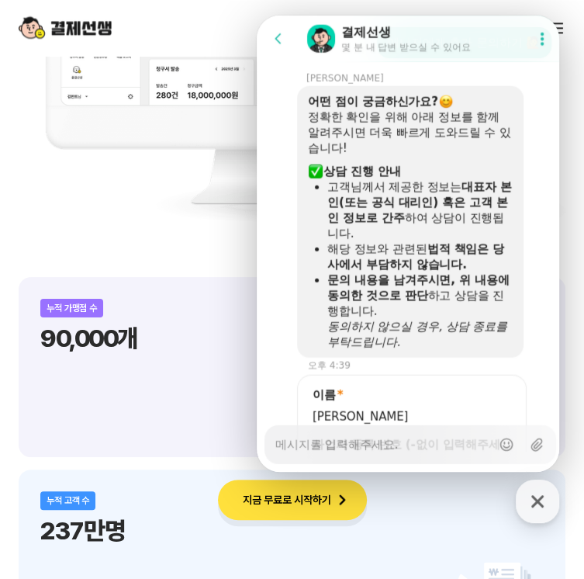
click at [466, 241] on div "고객님께서 제공한 정보는 대표자 본인(또는 공식 대리인) 혹은 고객 본인 정보로 간주 하여 상담이 진행됩니다." at bounding box center [419, 210] width 185 height 62
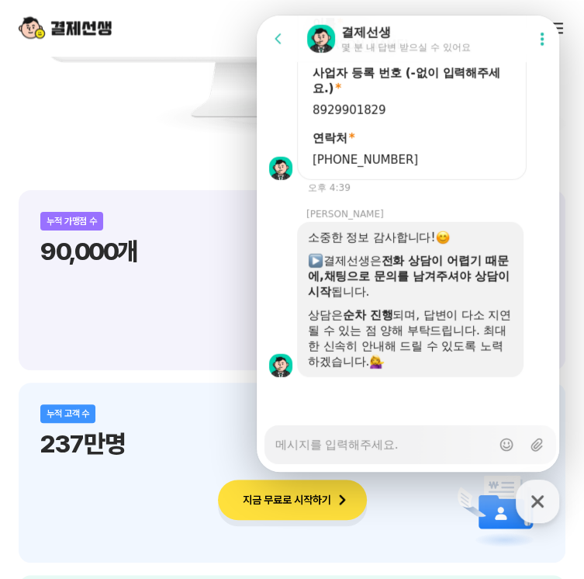
scroll to position [1471, 0]
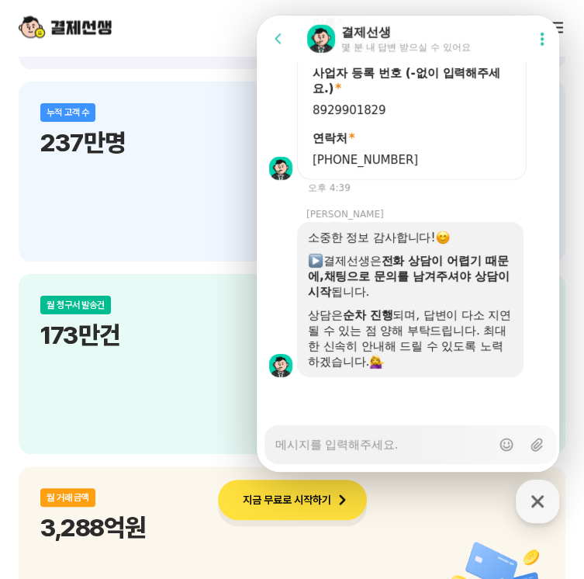
click at [349, 441] on textarea "Messenger Input Textarea" at bounding box center [383, 439] width 216 height 26
type textarea "x"
type textarea "ㅇ"
type textarea "x"
type textarea "아"
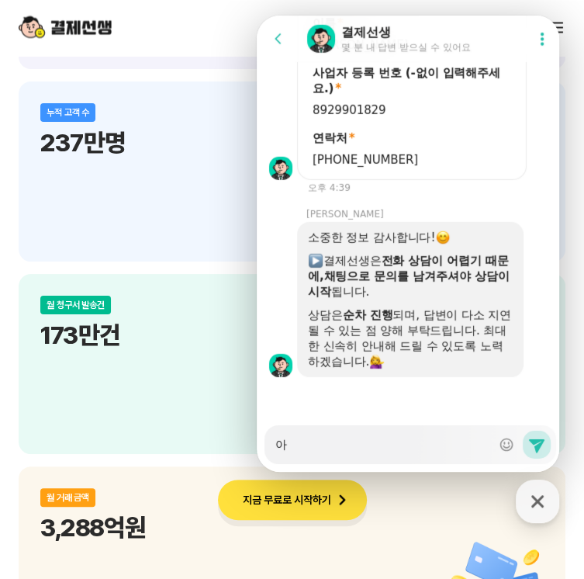
type textarea "x"
type textarea "안"
type textarea "x"
type textarea "안ㄴ"
type textarea "x"
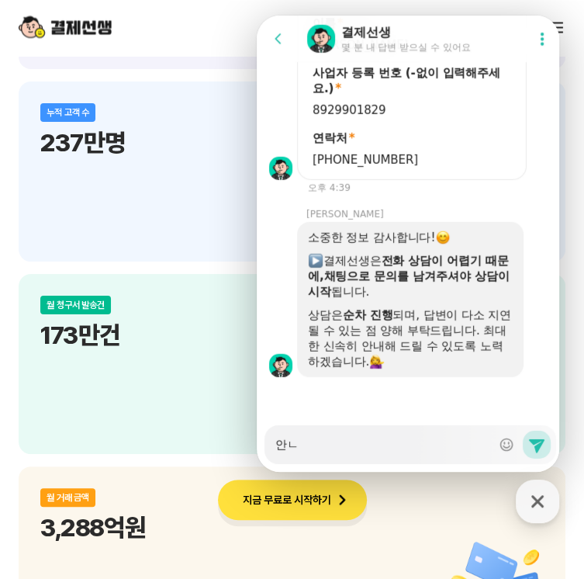
type textarea "안녀"
type textarea "x"
type textarea "안녕"
type textarea "x"
type textarea "안녕하"
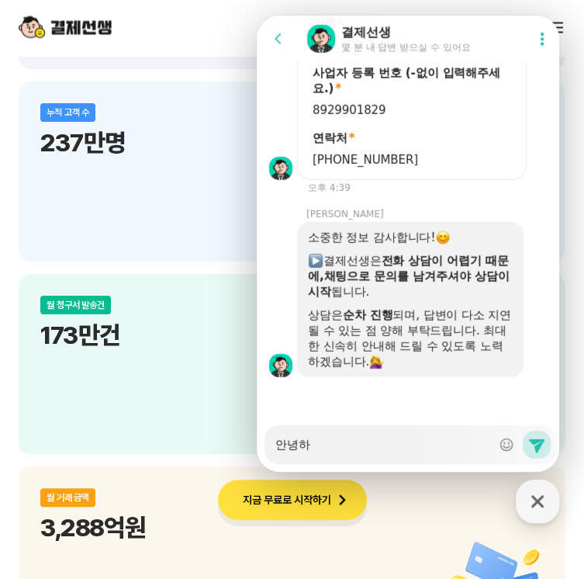
type textarea "x"
type textarea "안녕핫"
type textarea "x"
type textarea "안녕하세"
type textarea "x"
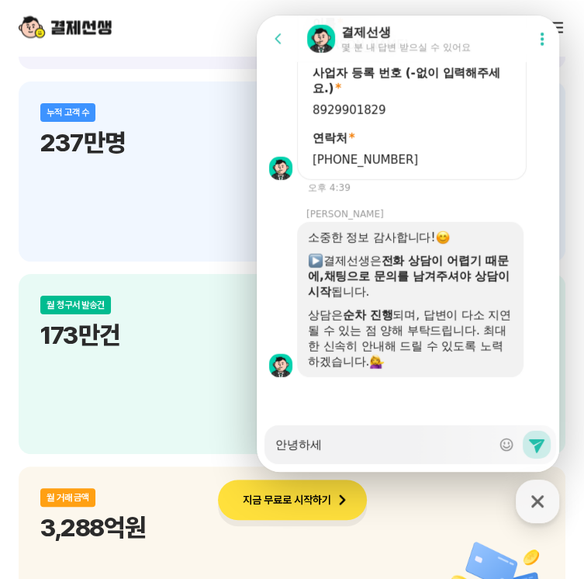
type textarea "안녕하셍"
type textarea "x"
type textarea "안녕하세요"
type textarea "x"
type textarea "안녕하세요?"
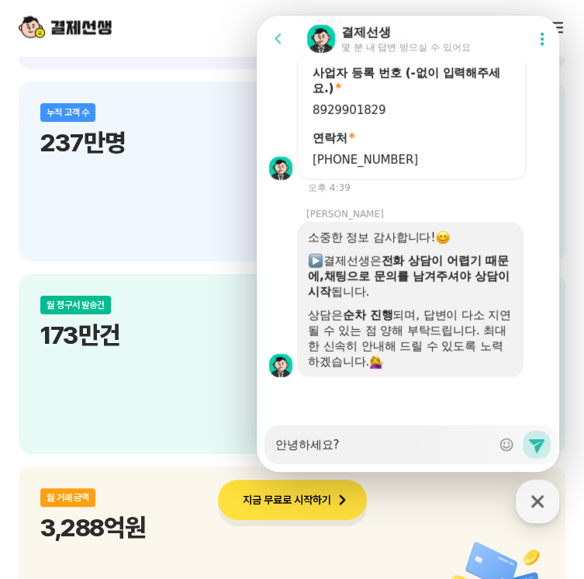
type textarea "x"
type textarea "안녕하세요??"
paste textarea "카드가맹 대행비"
type textarea "x"
type textarea "안녕하세요?? 카드가맹 대행비"
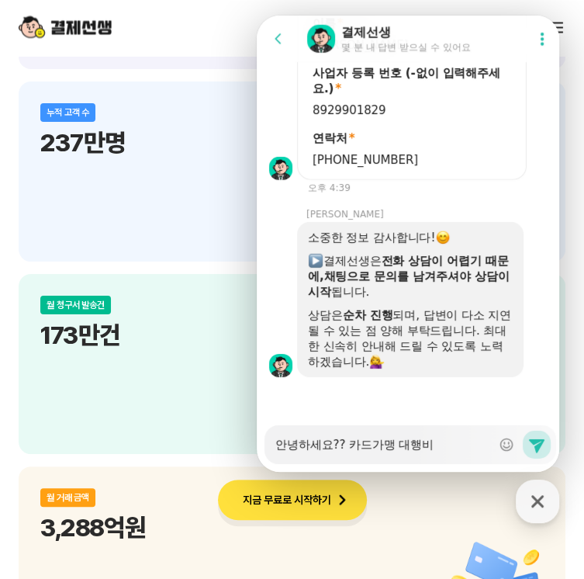
type textarea "x"
type textarea "안녕하세요?? 카드가맹 대행비ㄴ"
type textarea "x"
type textarea "안녕하세요?? 카드가맹 대행비느"
type textarea "x"
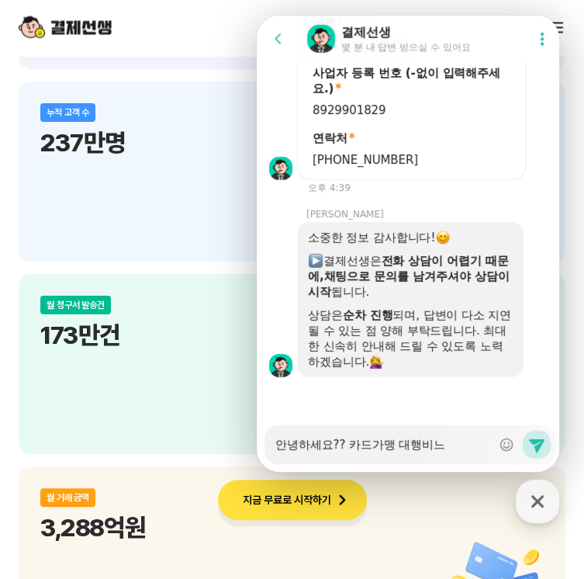
type textarea "안녕하세요?? 카드가맹 대행비는"
type textarea "x"
type textarea "안녕하세요?? 카드가맹 대행비는"
type textarea "x"
type textarea "안녕하세요?? 카드가맹 대행비는 ㅇ"
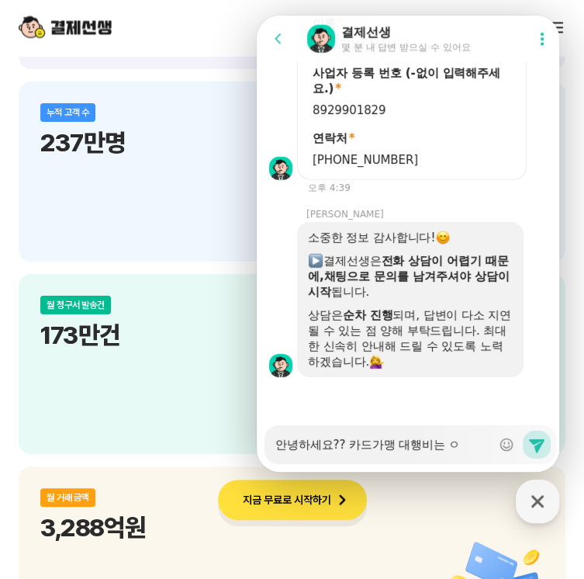
type textarea "x"
type textarea "안녕하세요?? 카드가맹 대행비는 이"
type textarea "x"
type textarea "안녕하세요?? 카드가맹 대행비는 일"
type textarea "x"
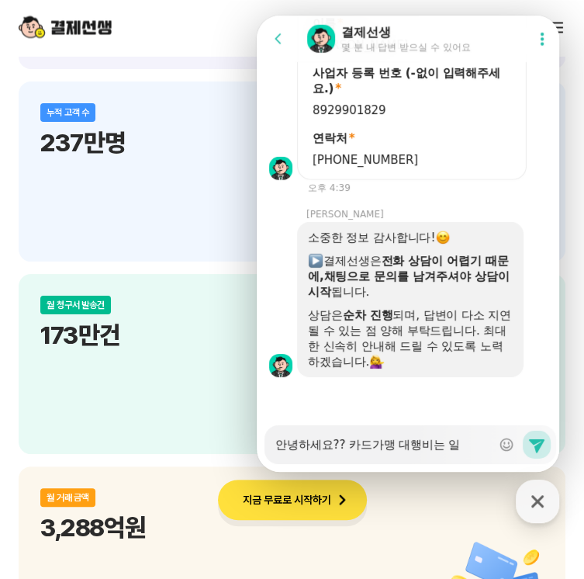
type textarea "안녕하세요?? 카드가맹 대행비는 잃"
type textarea "x"
type textarea "안녕하세요?? 카드가맹 대행비는 일호"
type textarea "x"
type textarea "안녕하세요?? 카드가맹 대행비는 일회"
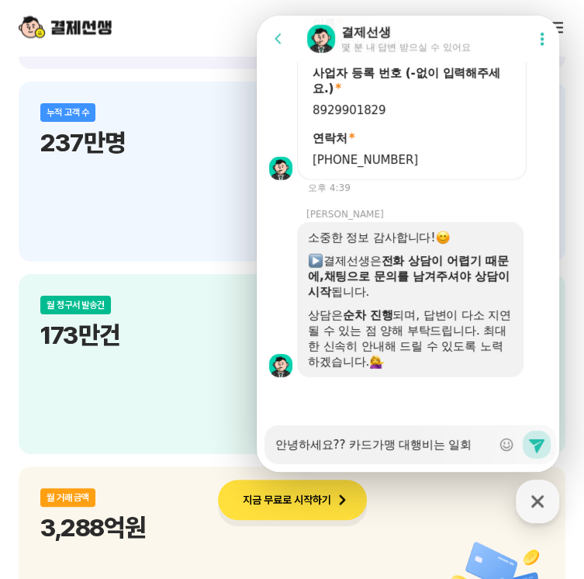
type textarea "x"
type textarea "안녕하세요?? 카드가맹 대행비는 일회서"
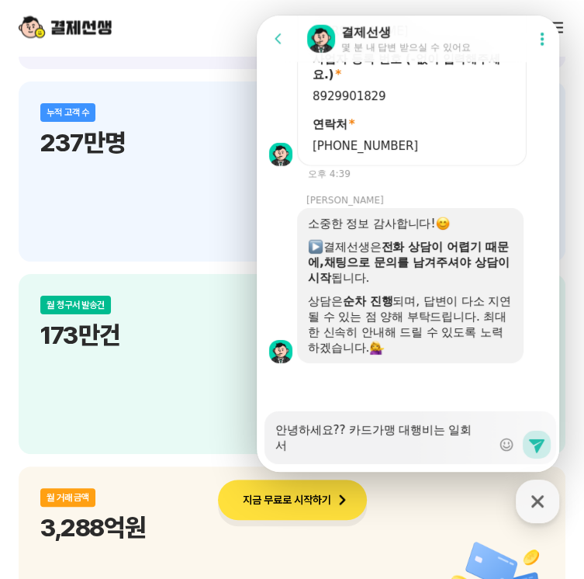
type textarea "x"
type textarea "안녕하세요?? 카드가맹 대행비는 일회성"
type textarea "x"
type textarea "안녕하세요?? 카드가맹 대행비는 일회서"
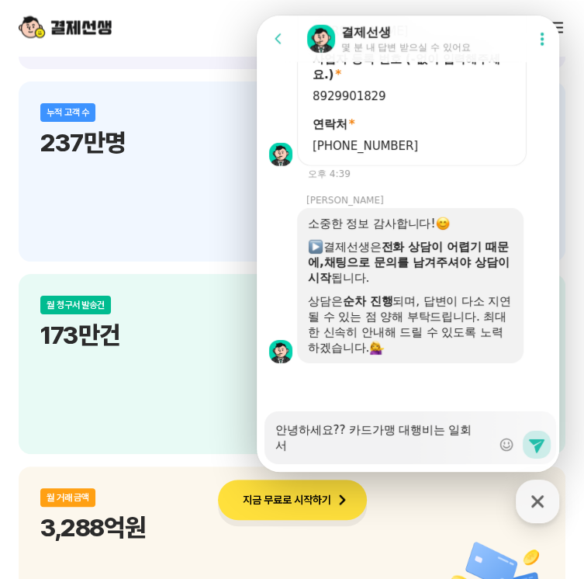
type textarea "x"
type textarea "안녕하세요?? 카드가맹 대행비는 일회ㅅ"
type textarea "x"
type textarea "안녕하세요?? 카드가맹 대행비는 일회"
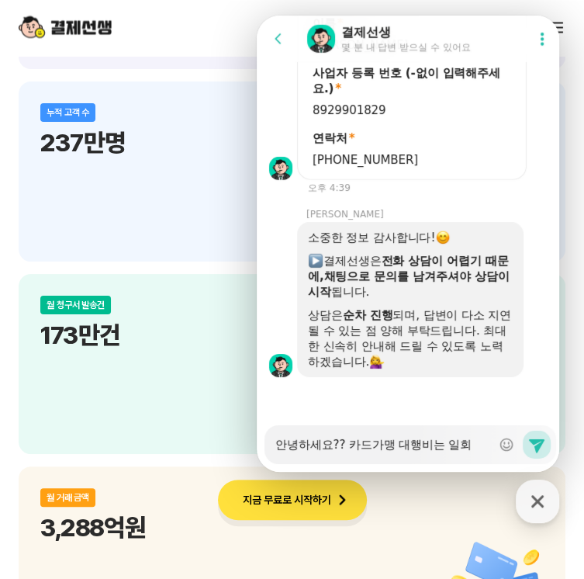
scroll to position [2362, 0]
type textarea "x"
type textarea "안녕하세요?? 카드가맹 대행비는 일"
type textarea "x"
type textarea "안녕하세요?? 카드가맹 대행비는"
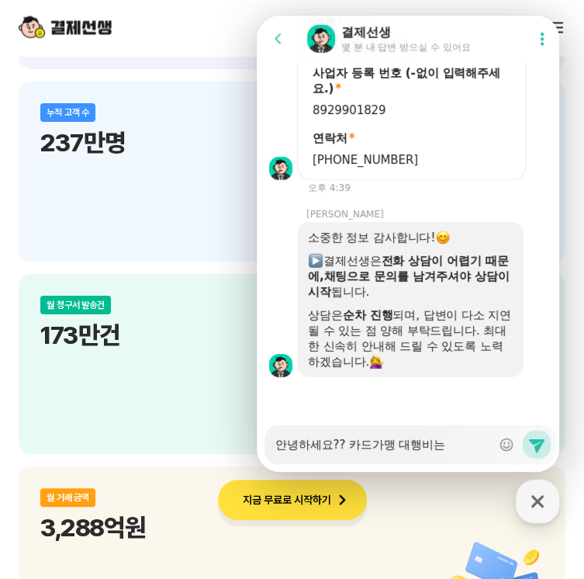
type textarea "x"
type textarea "안녕하세요?? 카드가맹 대행비는 ㅎ"
type textarea "x"
type textarea "안녕하세요?? 카드가맹 대행비는 하"
type textarea "x"
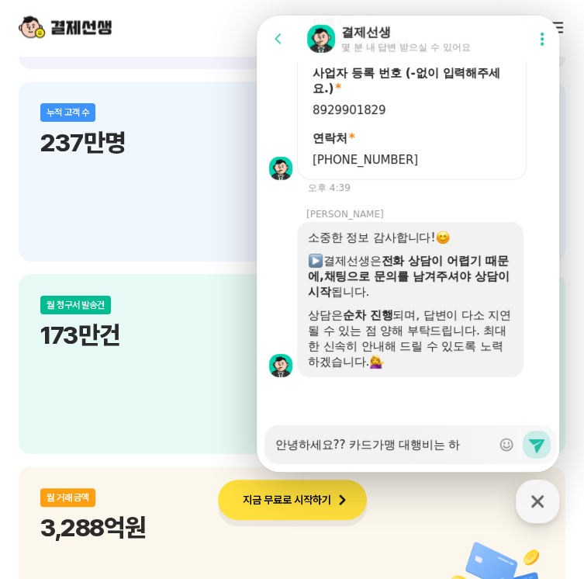
type textarea "안녕하세요?? 카드가맹 대행비는 한"
type textarea "x"
type textarea "안녕하세요?? 카드가맹 대행비는 한ㅂ"
type textarea "x"
type textarea "안녕하세요?? 카드가맹 대행비는 한버"
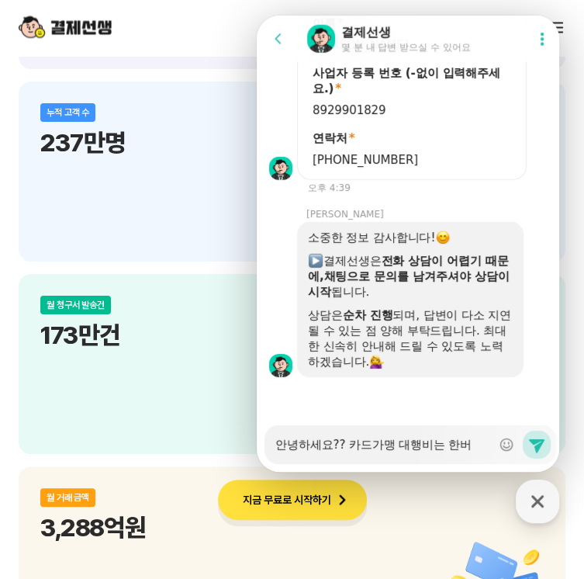
type textarea "x"
type textarea "안녕하세요?? 카드가맹 대행비는 한번"
type textarea "x"
type textarea "안녕하세요?? 카드가맹 대행비는 한번ㅁ"
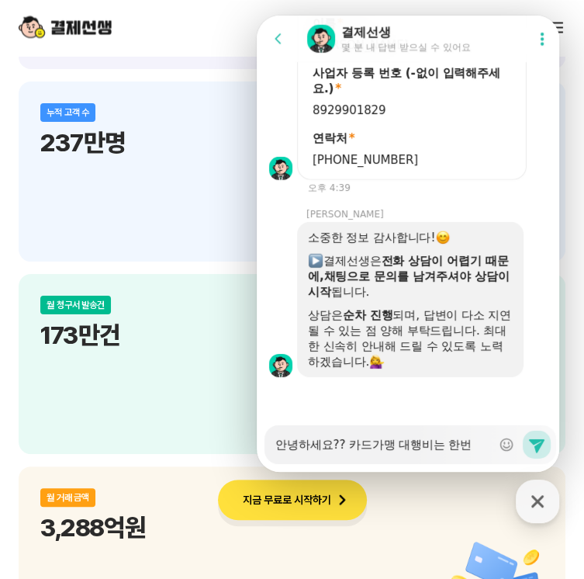
type textarea "x"
type textarea "안녕하세요?? 카드가맹 대행비는 한번마"
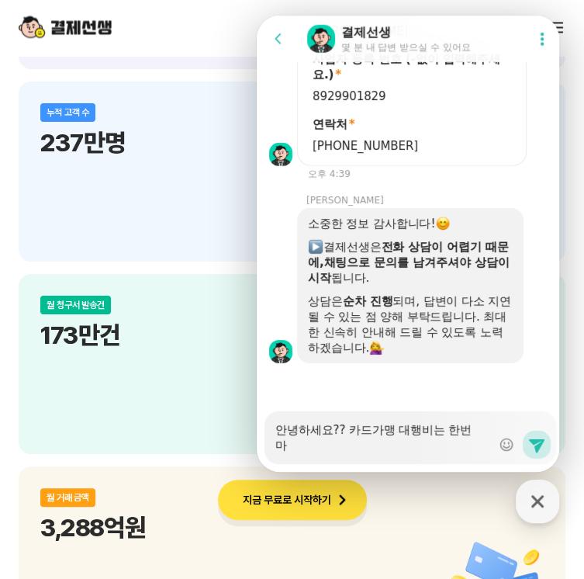
type textarea "x"
type textarea "안녕하세요?? 카드가맹 대행비는 한번만"
type textarea "x"
type textarea "안녕하세요?? 카드가맹 대행비는 한번만"
type textarea "x"
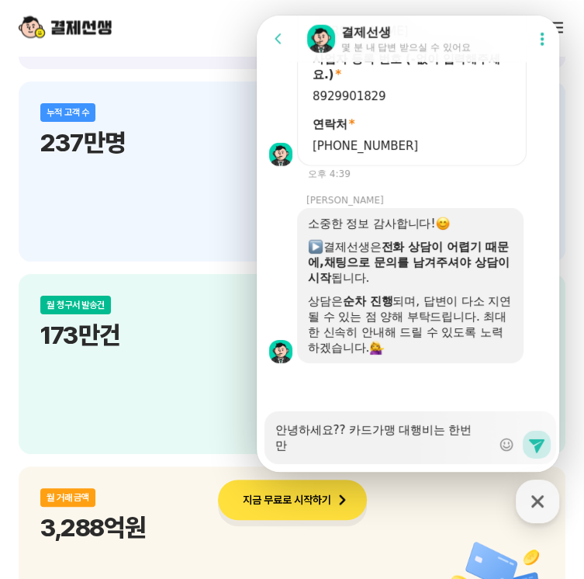
type textarea "안녕하세요?? 카드가맹 대행비는 한번만 ㄴ"
type textarea "x"
type textarea "안녕하세요?? 카드가맹 대행비는 한번만 나"
type textarea "x"
type textarea "안녕하세요?? 카드가맹 대행비는 한번만 납"
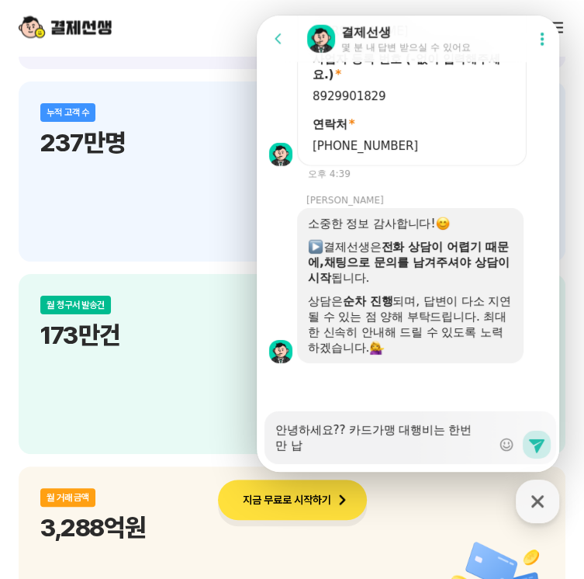
type textarea "x"
type textarea "안녕하세요?? 카드가맹 대행비는 한번만 납ㅂ"
type textarea "x"
type textarea "안녕하세요?? 카드가맹 대행비는 한번만 납부"
type textarea "x"
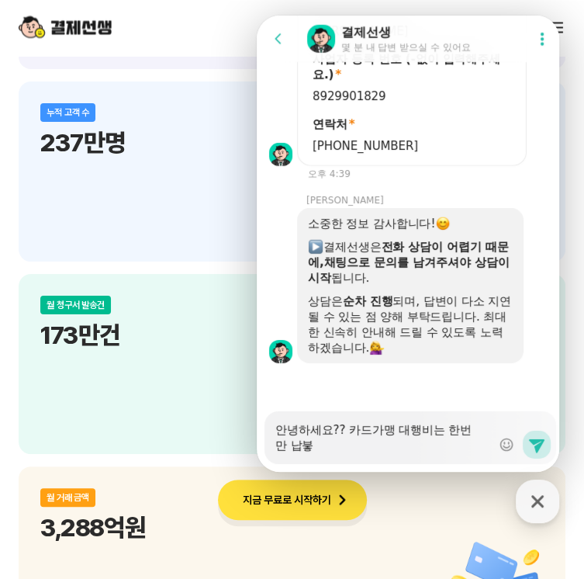
type textarea "안녕하세요?? 카드가맹 대행비는 한번만 납부하"
type textarea "x"
type textarea "안녕하세요?? 카드가맹 대행비는 한번만 납부하느"
type textarea "x"
type textarea "안녕하세요?? 카드가맹 대행비는 한번만 납부하는"
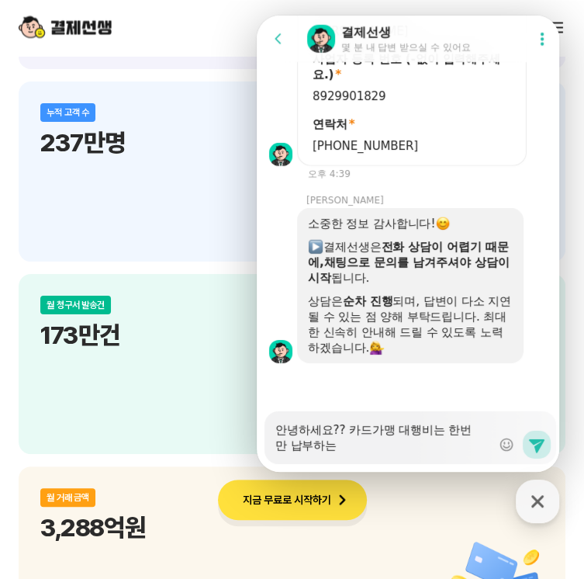
type textarea "x"
type textarea "안녕하세요?? 카드가맹 대행비는 한번만 납부하는 ㄱ"
type textarea "x"
type textarea "안녕하세요?? 카드가맹 대행비는 한번만 납부하는 건"
type textarea "x"
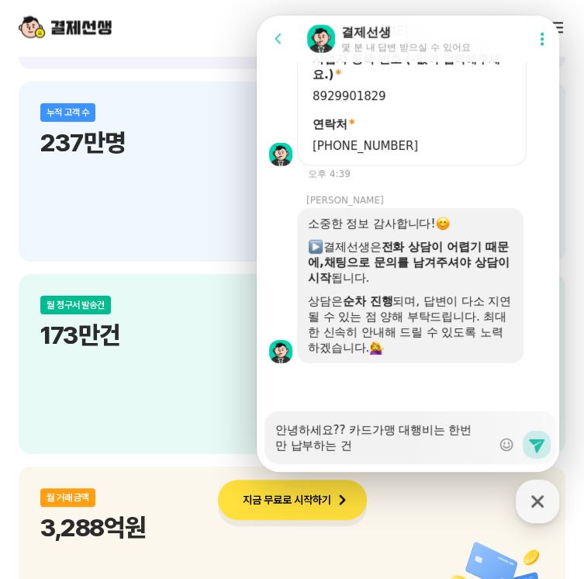
type textarea "안녕하세요?? 카드가맹 대행비는 한번만 납부하는 건ㄱ"
type textarea "x"
type textarea "안녕하세요?? 카드가맹 대행비는 한번만 납부하는 건가"
type textarea "x"
type textarea "안녕하세요?? 카드가맹 대행비는 한번만 납부하는 건강"
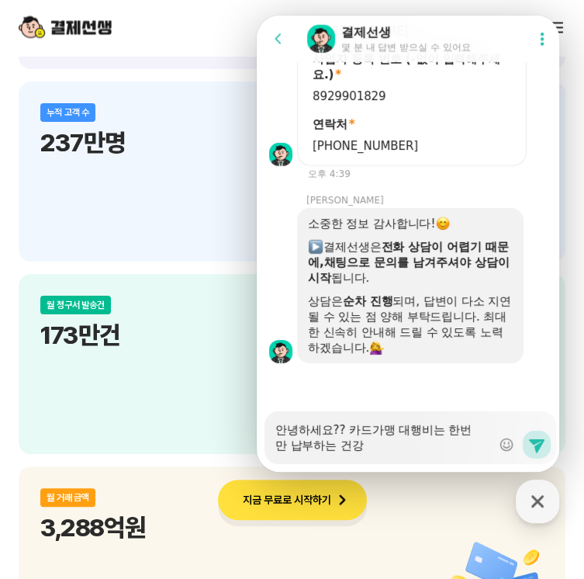
type textarea "x"
type textarea "안녕하세요?? 카드가맹 대행비는 한번만 납부하는 건가요"
type textarea "x"
type textarea "안녕하세요?? 카드가맹 대행비는 한번만 납부하는 건가요?"
type textarea "x"
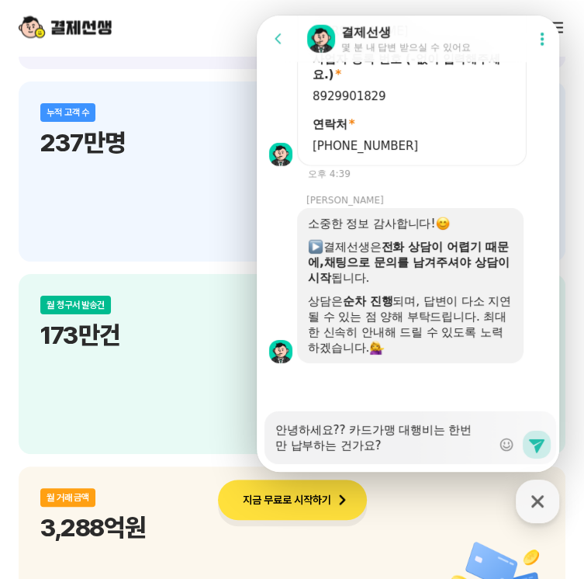
type textarea "안녕하세요?? 카드가맹 대행비는 한번만 납부하는 건가요? ㅇ"
type textarea "x"
type textarea "안녕하세요?? 카드가맹 대행비는 한번만 납부하는 건가요? 아"
type textarea "x"
type textarea "안녕하세요?? 카드가맹 대행비는 한번만 납부하는 건가요? 안"
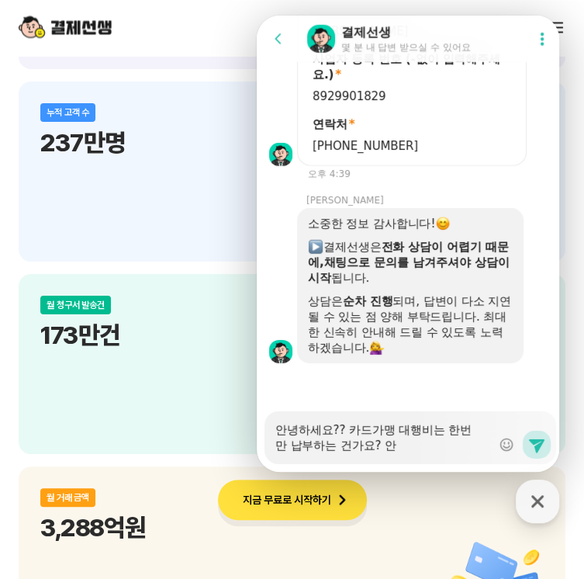
type textarea "x"
type textarea "안녕하세요?? 카드가맹 대행비는 한번만 납부하는 건가요? 아니"
type textarea "x"
type textarea "안녕하세요?? 카드가맹 대행비는 한번만 납부하는 건가요? 아님"
type textarea "x"
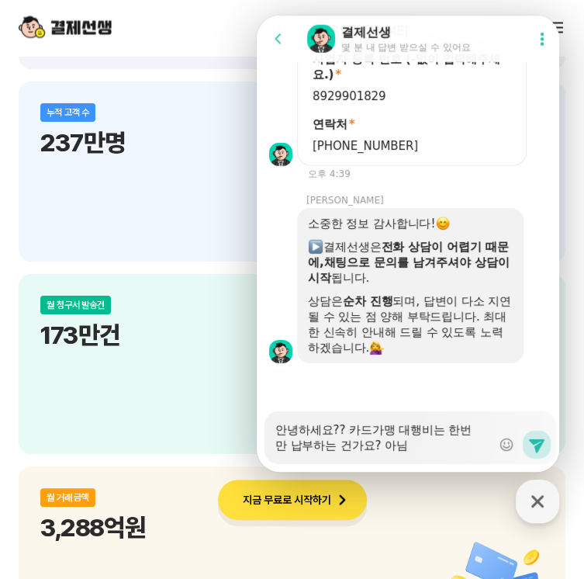
type textarea "안녕하세요?? 카드가맹 대행비는 한번만 납부하는 건가요? 아니며"
type textarea "x"
type textarea "안녕하세요?? 카드가맹 대행비는 한번만 납부하는 건가요? 아니면"
type textarea "x"
type textarea "안녕하세요?? 카드가맹 대행비는 한번만 납부하는 건가요? 아니면"
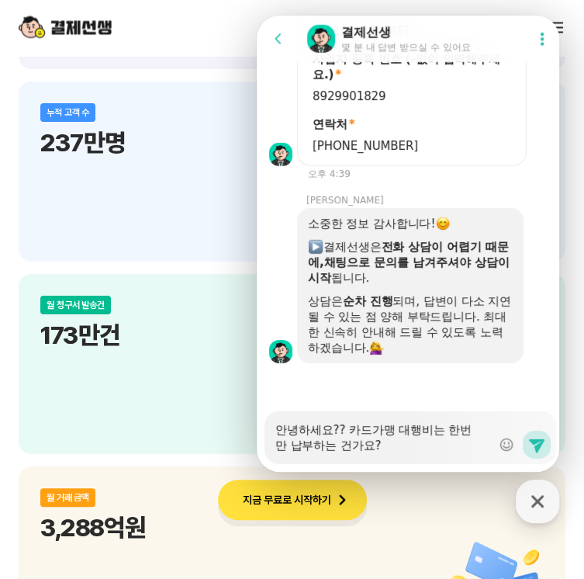
type textarea "x"
type textarea "안녕하세요?? 카드가맹 대행비는 한번만 납부하는 건가요? 아니면 ㅈ"
type textarea "x"
type textarea "안녕하세요?? 카드가맹 대행비는 한번만 납부하는 건가요? 아니면 저"
type textarea "x"
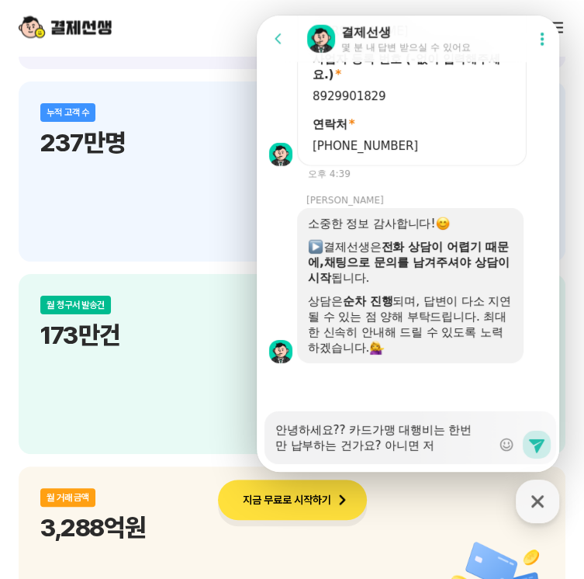
type textarea "안녕하세요?? 카드가맹 대행비는 한번만 납부하는 건가요? 아니면 정"
type textarea "x"
type textarea "안녕하세요?? 카드가맹 대행비는 한번만 납부하는 건가요? 아니면 정ㄱ"
type textarea "x"
type textarea "안녕하세요?? 카드가맹 대행비는 한번만 납부하는 건가요? 아니면 정기"
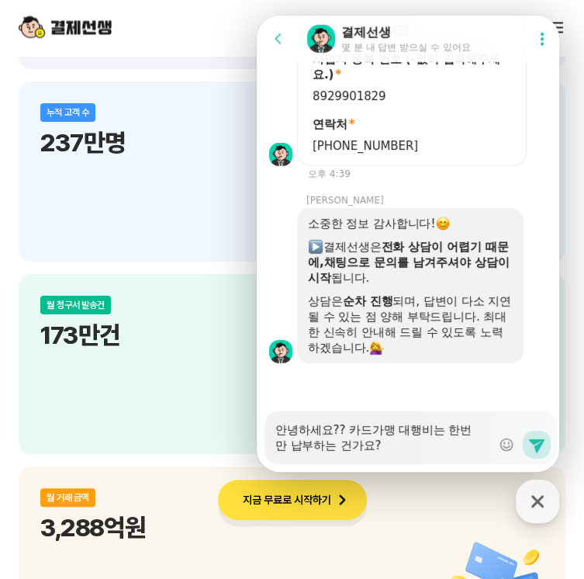
type textarea "x"
type textarea "안녕하세요?? 카드가맹 대행비는 한번만 납부하는 건가요? 아니면 정깆"
type textarea "x"
type textarea "안녕하세요?? 카드가맹 대행비는 한번만 납부하는 건가요? 아니면 정기저"
type textarea "x"
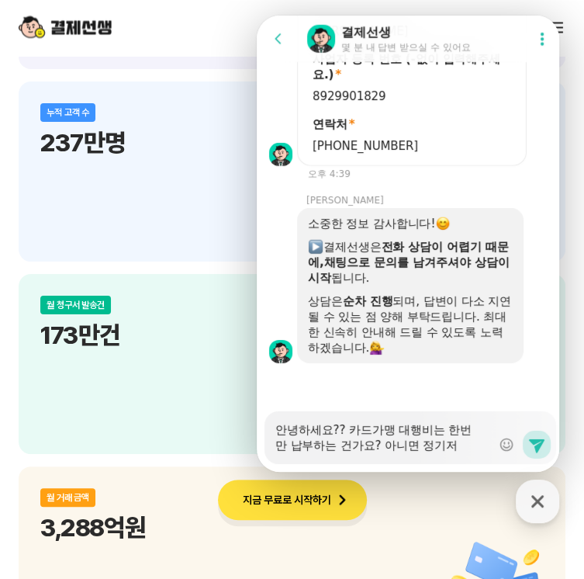
type textarea "안녕하세요?? 카드가맹 대행비는 한번만 납부하는 건가요? 아니면 정기적"
type textarea "x"
type textarea "안녕하세요?? 카드가맹 대행비는 한번만 납부하는 건가요? 아니면 정기적ㅇ"
type textarea "x"
type textarea "안녕하세요?? 카드가맹 대행비는 한번만 납부하는 건가요? 아니면 정기적으"
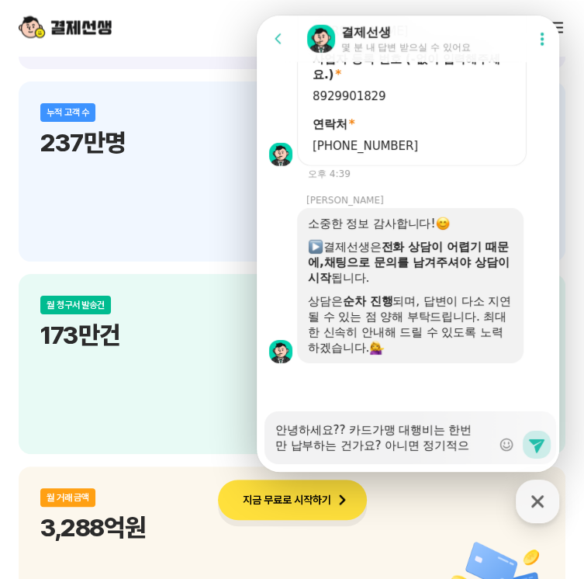
type textarea "x"
type textarea "안녕하세요?? 카드가맹 대행비는 한번만 납부하는 건가요? 아니면 정기적을"
type textarea "x"
type textarea "안녕하세요?? 카드가맹 대행비는 한번만 납부하는 건가요? 아니면 정기적으로"
type textarea "x"
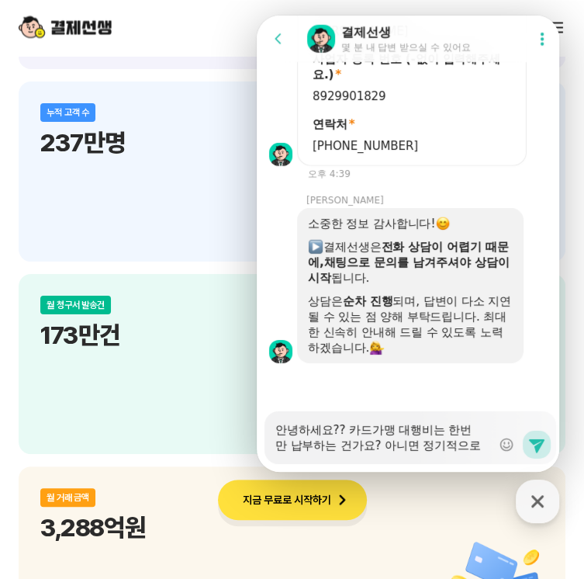
type textarea "안녕하세요?? 카드가맹 대행비는 한번만 납부하는 건가요? 아니면 정기적으로"
type textarea "x"
type textarea "안녕하세요?? 카드가맹 대행비는 한번만 납부하는 건가요? 아니면 정기적으로 ㄴ"
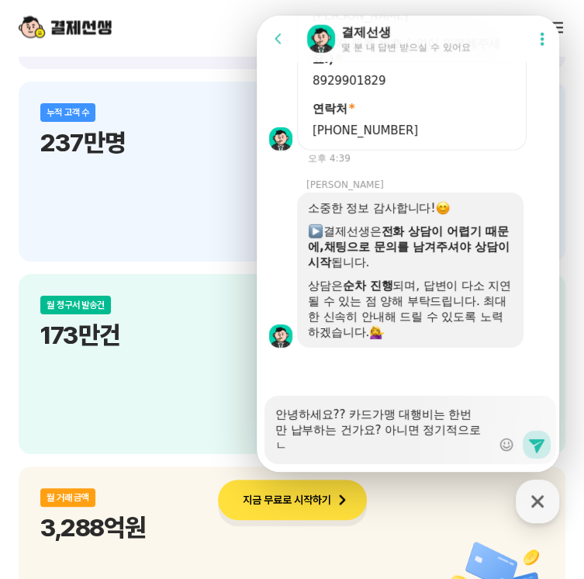
type textarea "x"
type textarea "안녕하세요?? 카드가맹 대행비는 한번만 납부하는 건가요? 아니면 정기적으로 나"
type textarea "x"
type textarea "안녕하세요?? 카드가맹 대행비는 한번만 납부하는 건가요? 아니면 정기적으로 납"
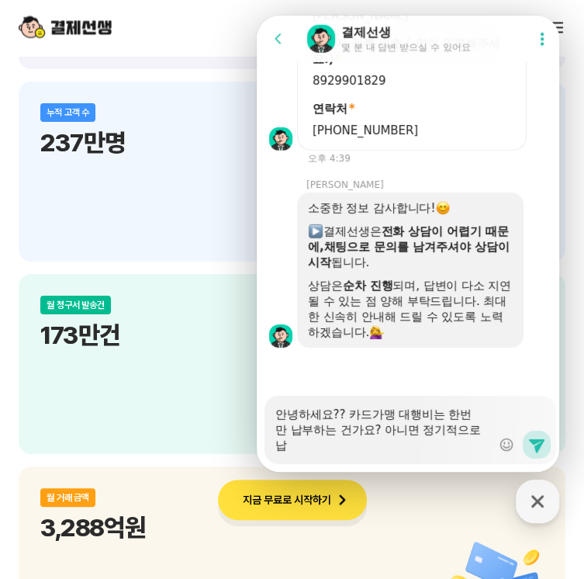
type textarea "x"
type textarea "안녕하세요?? 카드가맹 대행비는 한번만 납부하는 건가요? 아니면 정기적으로 납ㅂ"
type textarea "x"
type textarea "안녕하세요?? 카드가맹 대행비는 한번만 납부하는 건가요? 아니면 정기적으로 납부"
type textarea "x"
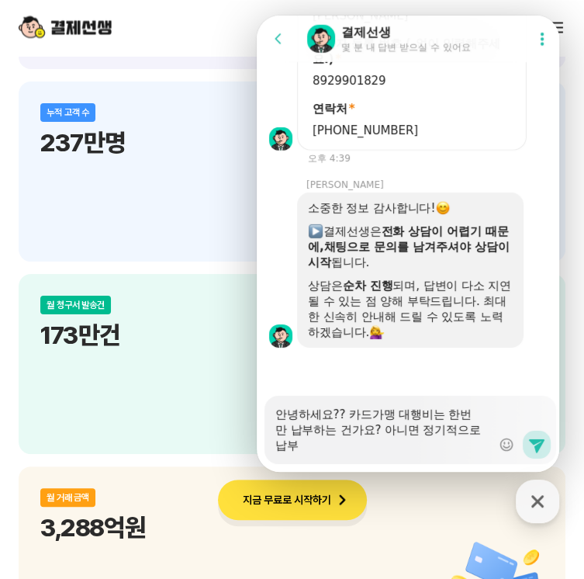
type textarea "안녕하세요?? 카드가맹 대행비는 한번만 납부하는 건가요? 아니면 정기적으로 납붛"
type textarea "x"
type textarea "안녕하세요?? 카드가맹 대행비는 한번만 납부하는 건가요? 아니면 정기적으로 납부해"
type textarea "x"
type textarea "안녕하세요?? 카드가맹 대행비는 한번만 납부하는 건가요? 아니면 정기적으로 납부행"
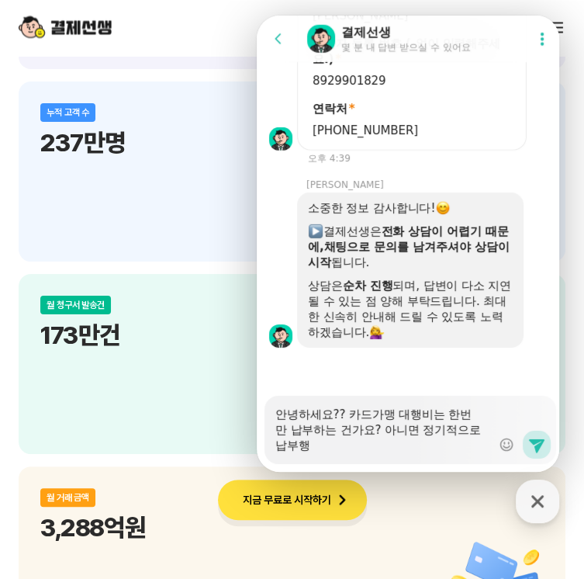
type textarea "x"
type textarea "안녕하세요?? 카드가맹 대행비는 한번만 납부하는 건가요? 아니면 정기적으로 납부해야"
type textarea "x"
type textarea "안녕하세요?? 카드가맹 대행비는 한번만 납부하는 건가요? 아니면 정기적으로 납부해야"
type textarea "x"
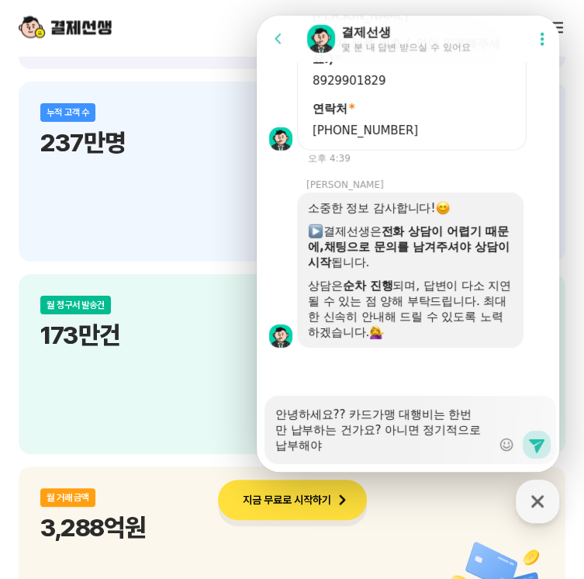
type textarea "안녕하세요?? 카드가맹 대행비는 한번만 납부하는 건가요? 아니면 정기적으로 납부해야 ㅎ"
type textarea "x"
type textarea "안녕하세요?? 카드가맹 대행비는 한번만 납부하는 건가요? 아니면 정기적으로 납부해야 하"
type textarea "x"
type textarea "안녕하세요?? 카드가맹 대행비는 한번만 납부하는 건가요? 아니면 정기적으로 납부해야 한"
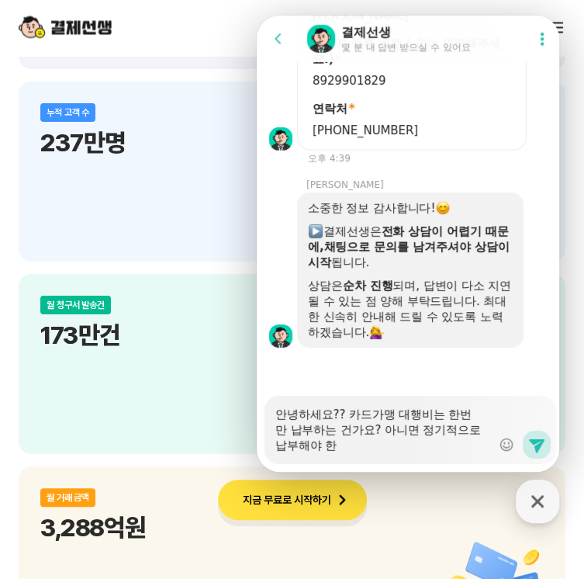
type textarea "x"
type textarea "안녕하세요?? 카드가맹 대행비는 한번만 납부하는 건가요? 아니면 정기적으로 납부해야 하나"
type textarea "x"
type textarea "안녕하세요?? 카드가맹 대행비는 한번만 납부하는 건가요? 아니면 정기적으로 납부해야 하낭"
type textarea "x"
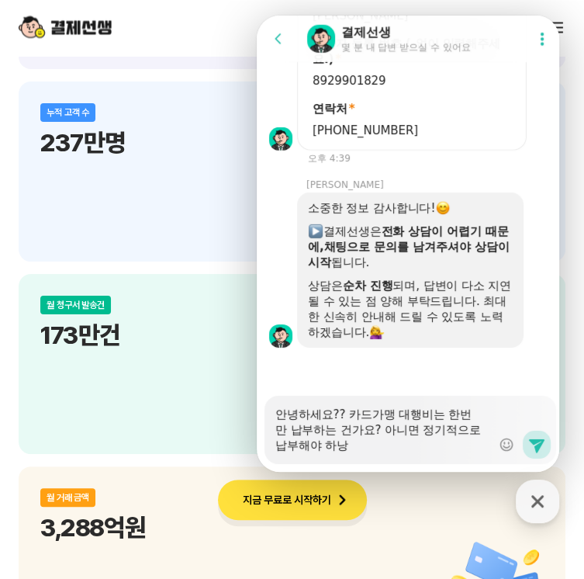
type textarea "안녕하세요?? 카드가맹 대행비는 한번만 납부하는 건가요? 아니면 정기적으로 납부해야 하나요"
type textarea "x"
type textarea "안녕하세요?? 카드가맹 대행비는 한번만 납부하는 건가요? 아니면 정기적으로 납부해야 하나요?"
type textarea "x"
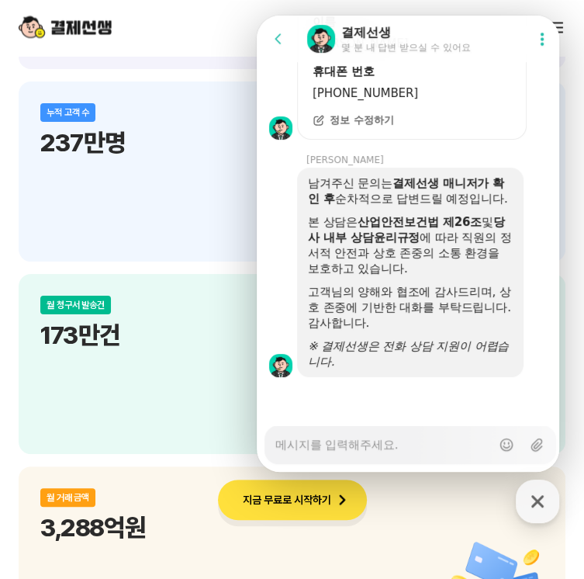
scroll to position [3010, 0]
drag, startPoint x: 372, startPoint y: 258, endPoint x: 417, endPoint y: 261, distance: 45.1
click at [417, 261] on div "본 상담은 산업안전보건법 제26조 및 당사 내부 상담윤리규정 에 따라 직원의 정서적 안전과 상호 존중의 소통 환경을 보호하고 있습니다." at bounding box center [410, 245] width 205 height 62
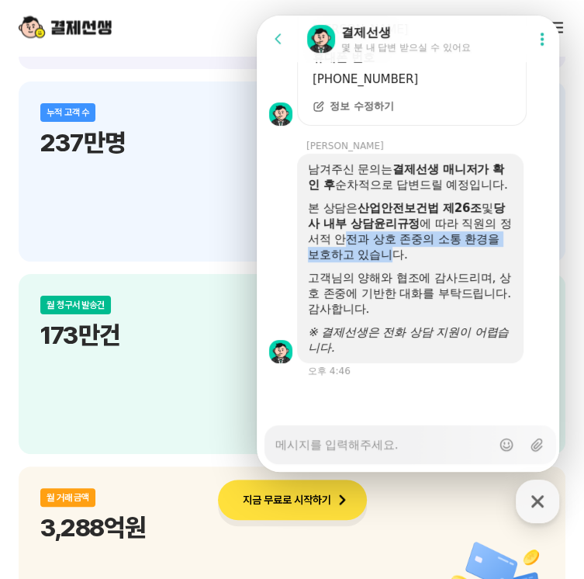
scroll to position [3023, 0]
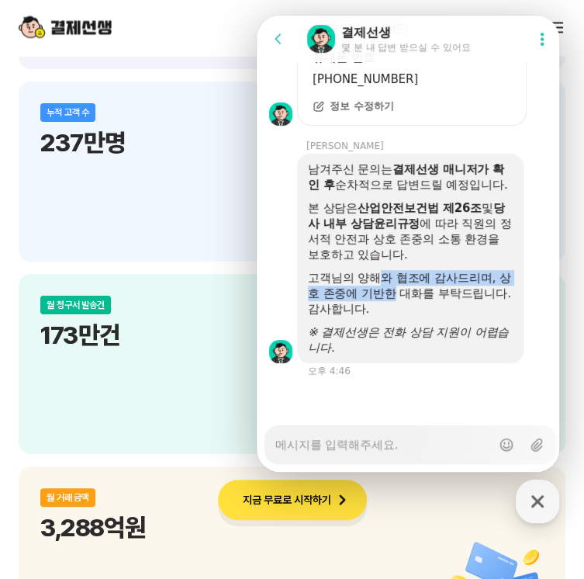
drag, startPoint x: 383, startPoint y: 281, endPoint x: 405, endPoint y: 286, distance: 23.1
click at [405, 286] on div "고객님의 양해와 협조에 감사드리며, 상호 존중에 기반한 대화를 부탁드립니다. 감사합니다." at bounding box center [410, 293] width 205 height 47
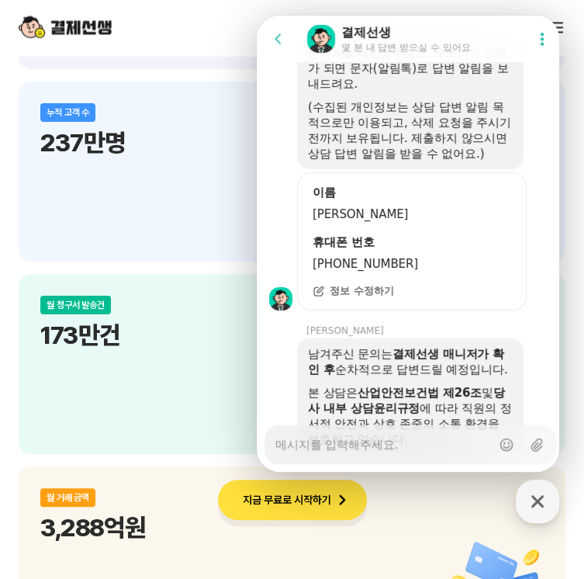
scroll to position [3010, 0]
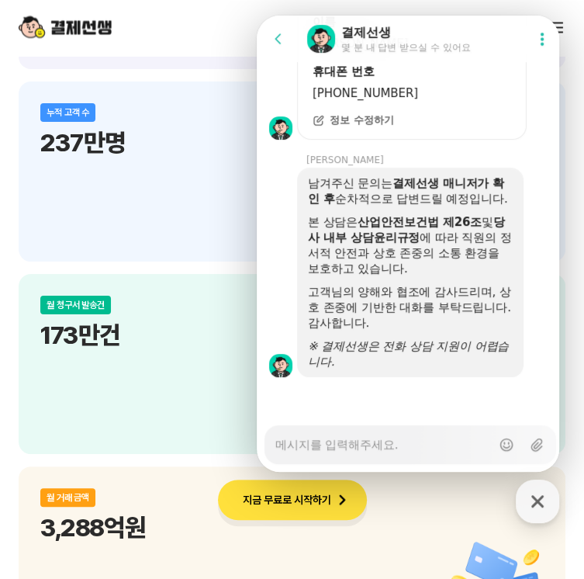
click at [355, 443] on textarea "Messenger Input Textarea" at bounding box center [383, 439] width 216 height 26
